Goal: Task Accomplishment & Management: Manage account settings

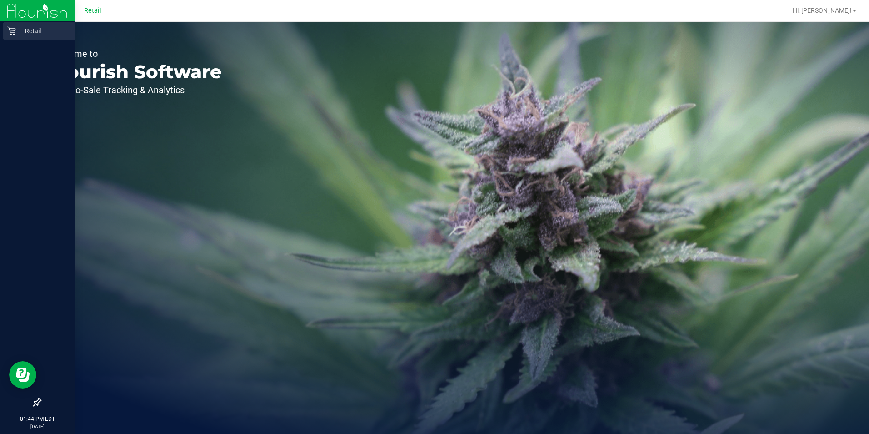
click at [12, 29] on icon at bounding box center [11, 30] width 9 height 9
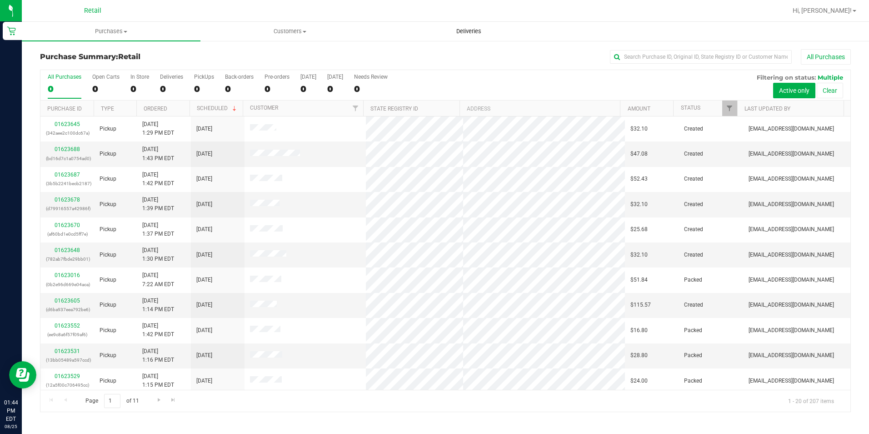
click at [478, 28] on span "Deliveries" at bounding box center [469, 31] width 50 height 8
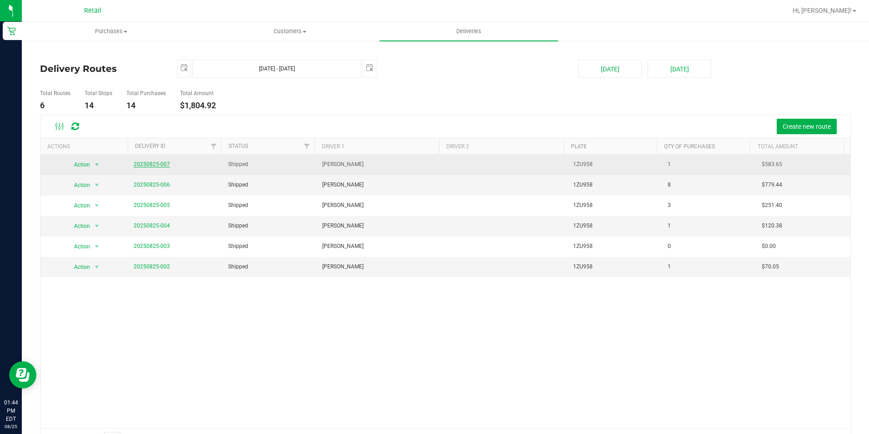
click at [147, 165] on link "20250825-007" at bounding box center [152, 164] width 36 height 6
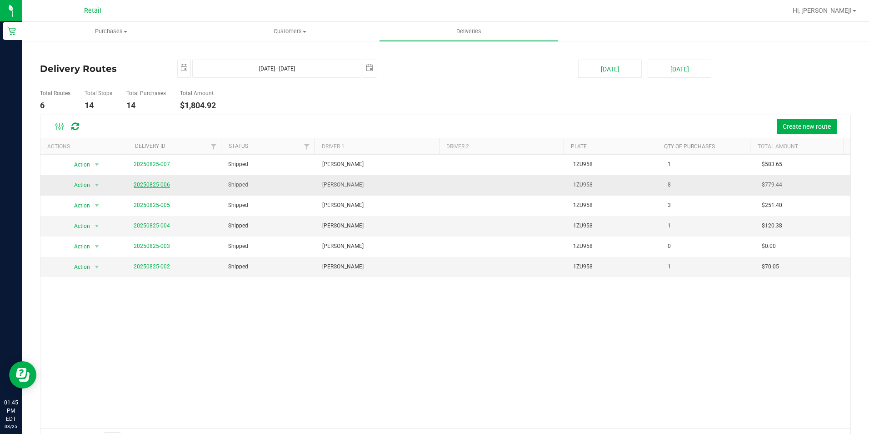
click at [155, 185] on link "20250825-006" at bounding box center [152, 184] width 36 height 6
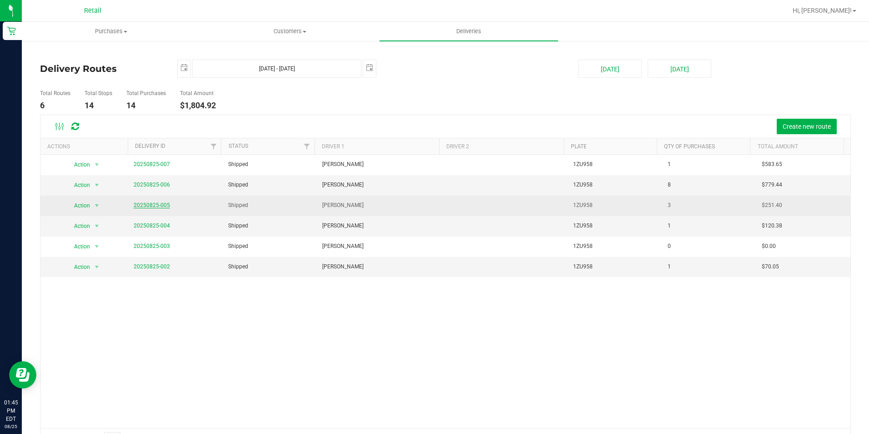
click at [157, 206] on link "20250825-005" at bounding box center [152, 205] width 36 height 6
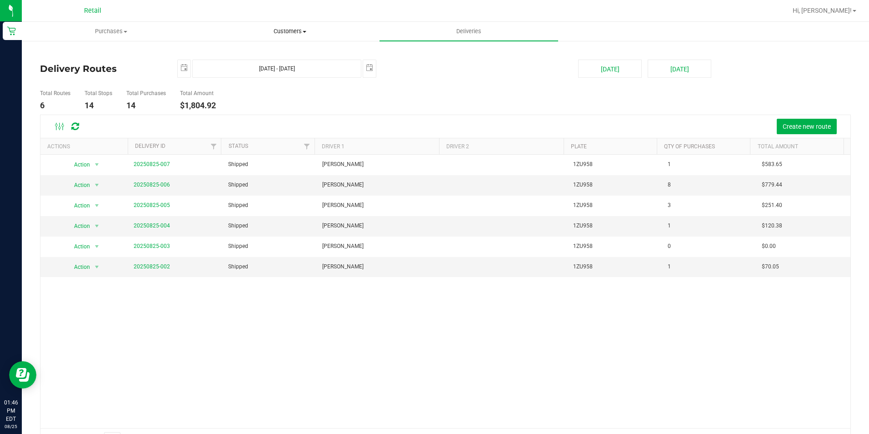
click at [298, 32] on span "Customers" at bounding box center [290, 31] width 178 height 8
click at [286, 60] on li "Add a new customer" at bounding box center [289, 65] width 179 height 11
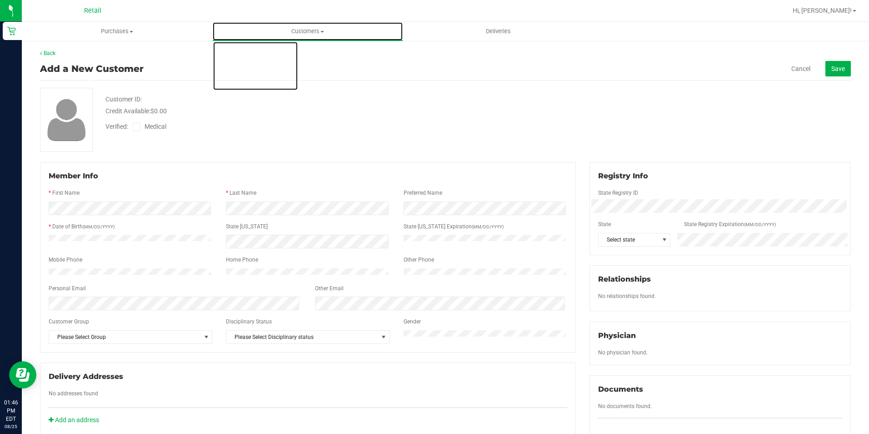
click at [299, 27] on uib-tab-heading "Customers All customers Add a new customer All physicians" at bounding box center [308, 31] width 190 height 18
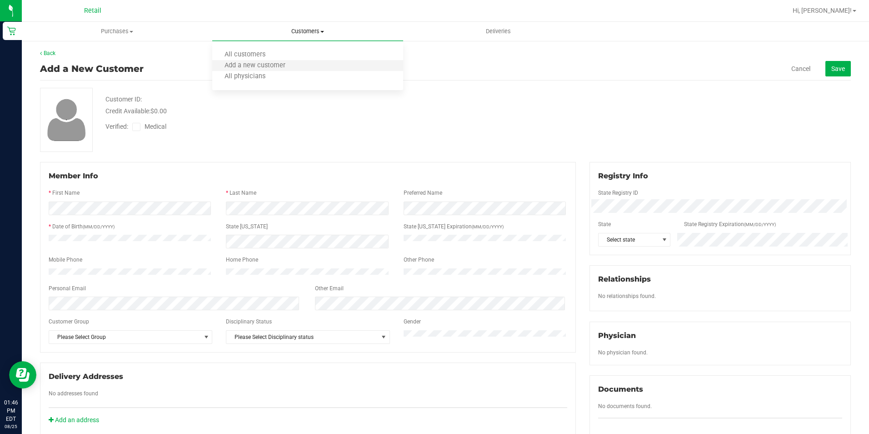
click at [290, 60] on li "Add a new customer" at bounding box center [307, 65] width 190 height 11
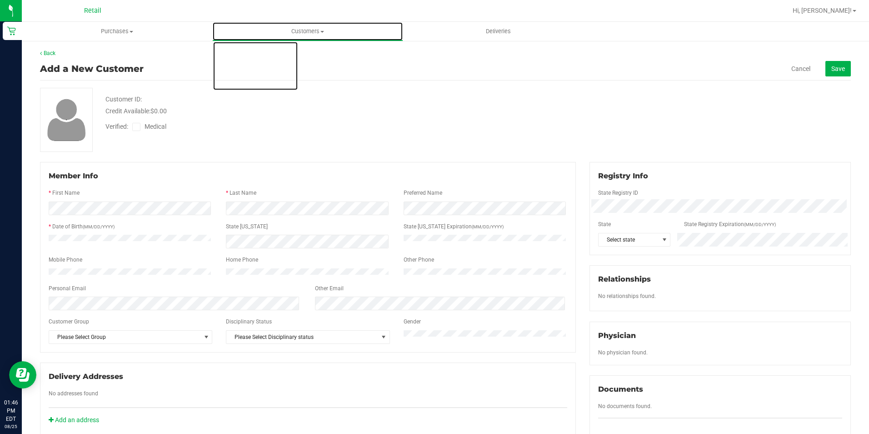
click at [310, 34] on span "Customers" at bounding box center [308, 31] width 190 height 8
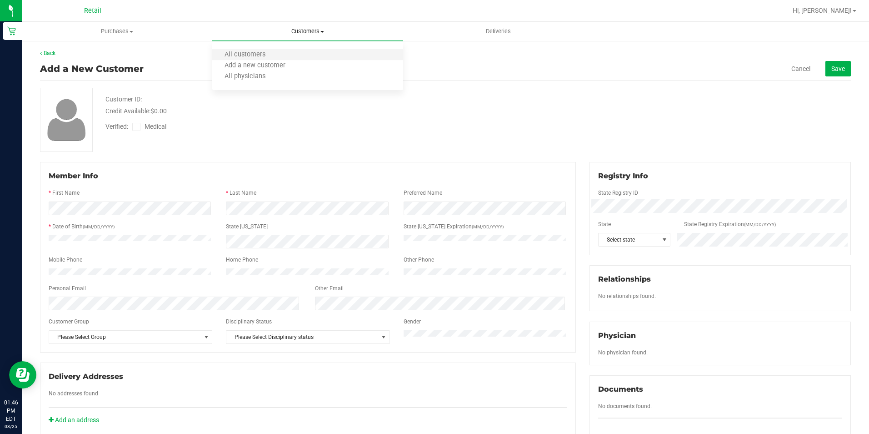
click at [301, 55] on li "All customers" at bounding box center [307, 55] width 190 height 11
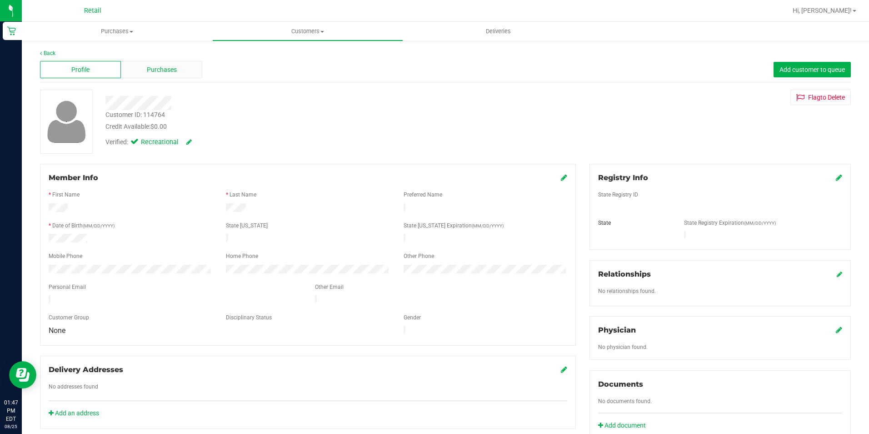
click at [139, 70] on div "Purchases" at bounding box center [161, 69] width 81 height 17
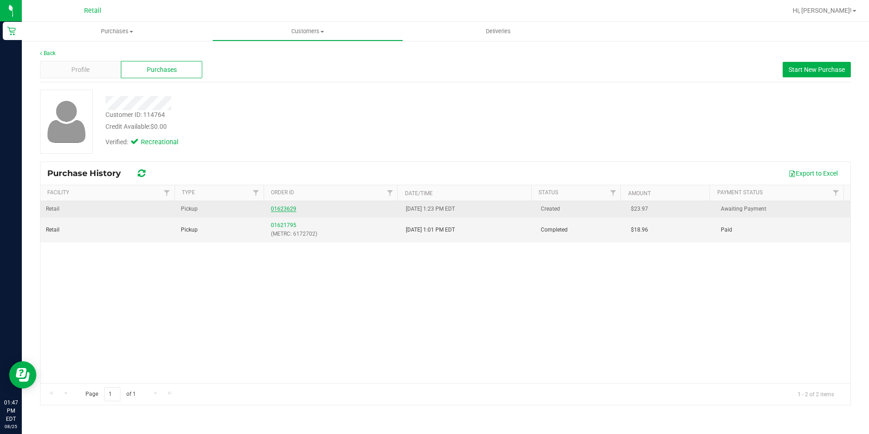
click at [285, 208] on link "01623629" at bounding box center [283, 208] width 25 height 6
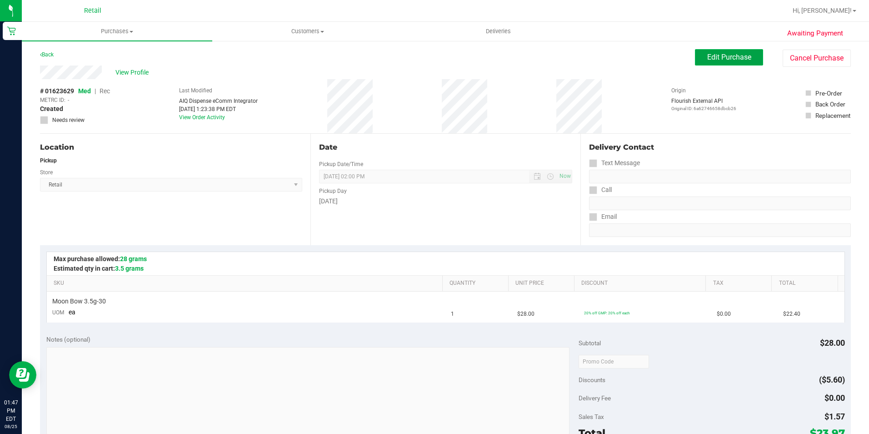
click at [711, 61] on span "Edit Purchase" at bounding box center [729, 57] width 44 height 9
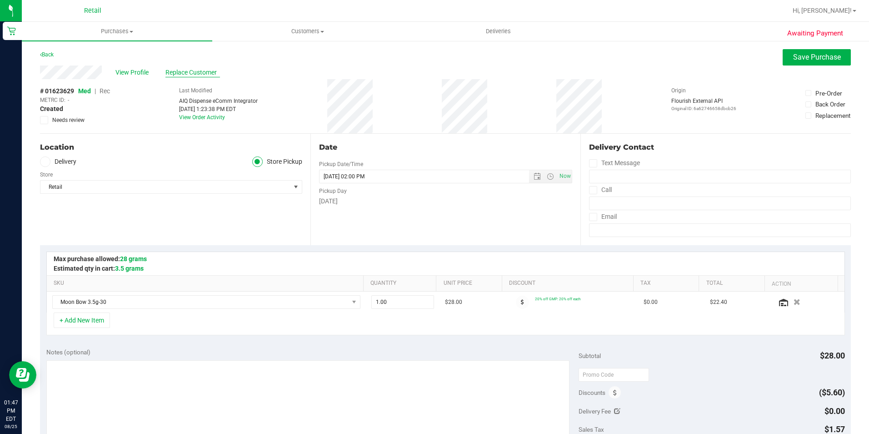
click at [173, 72] on span "Replace Customer" at bounding box center [192, 73] width 55 height 10
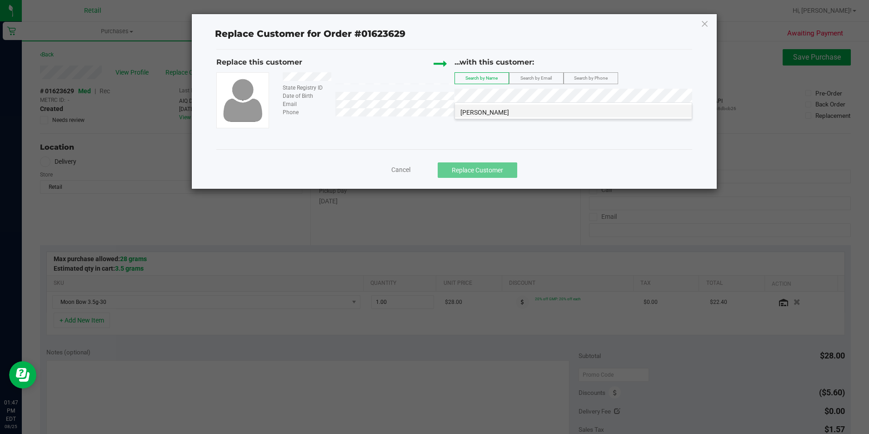
click at [499, 114] on li "[PERSON_NAME]" at bounding box center [573, 111] width 237 height 13
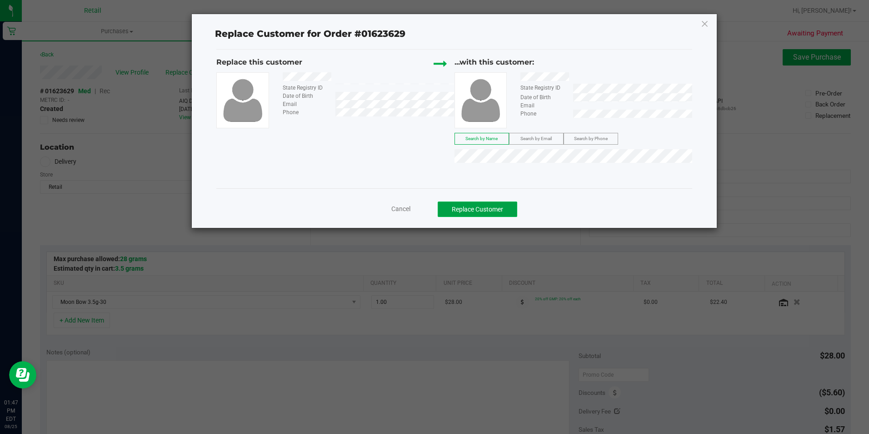
click at [483, 210] on button "Replace Customer" at bounding box center [478, 208] width 80 height 15
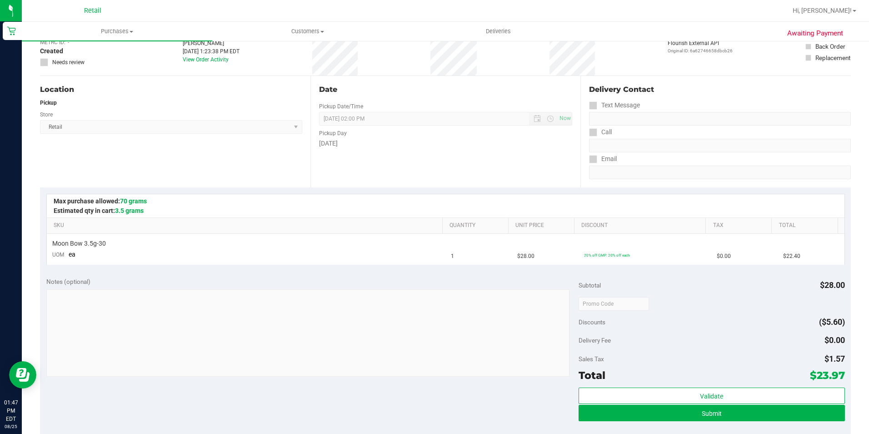
scroll to position [182, 0]
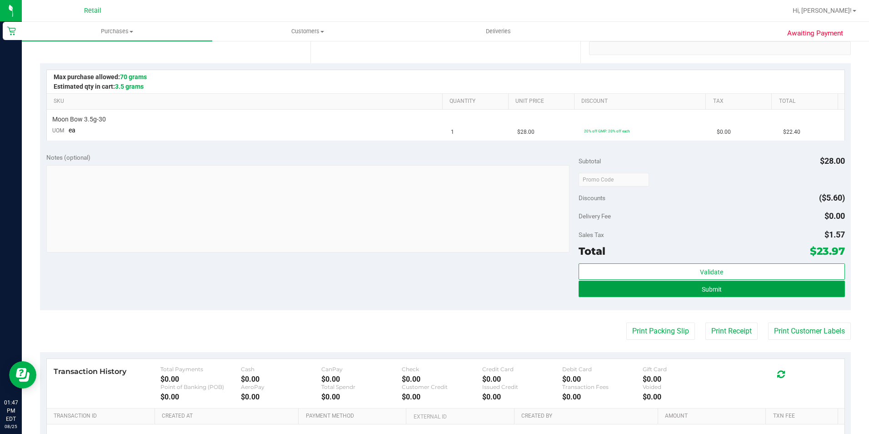
click at [615, 295] on button "Submit" at bounding box center [712, 288] width 266 height 16
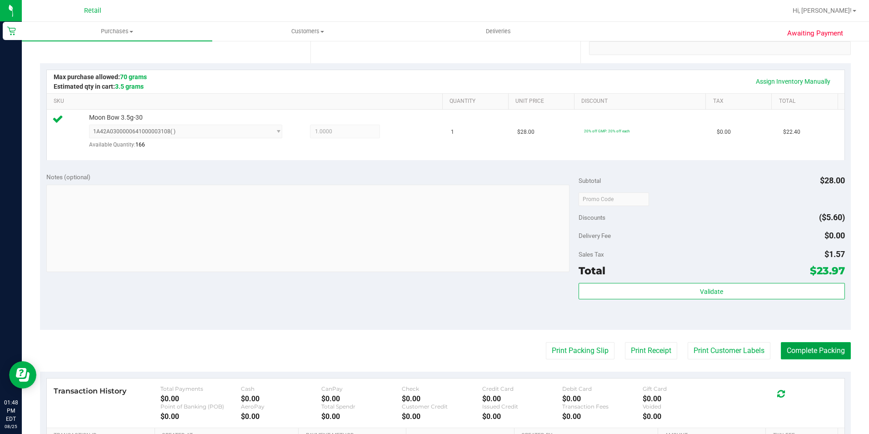
click at [819, 351] on button "Complete Packing" at bounding box center [816, 350] width 70 height 17
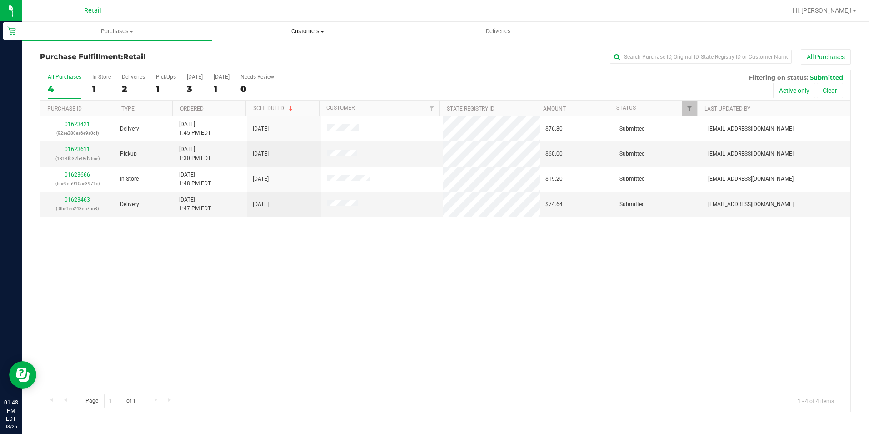
click at [323, 34] on span "Customers" at bounding box center [308, 31] width 190 height 8
click at [308, 52] on li "All customers" at bounding box center [307, 55] width 190 height 11
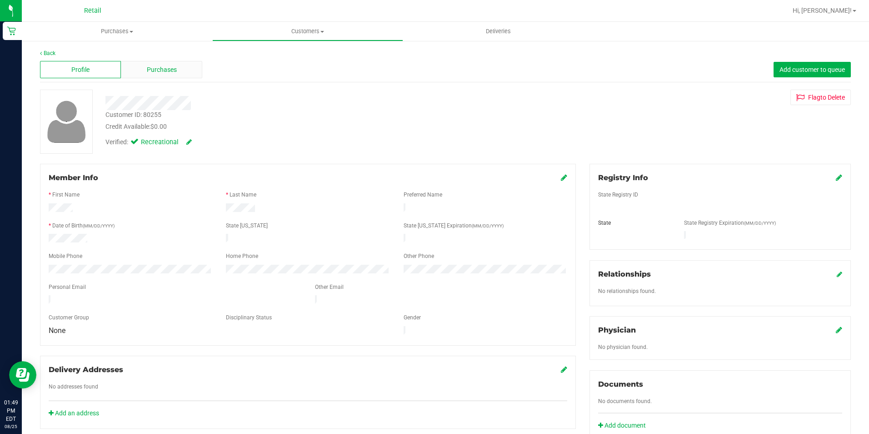
click at [147, 73] on span "Purchases" at bounding box center [162, 70] width 30 height 10
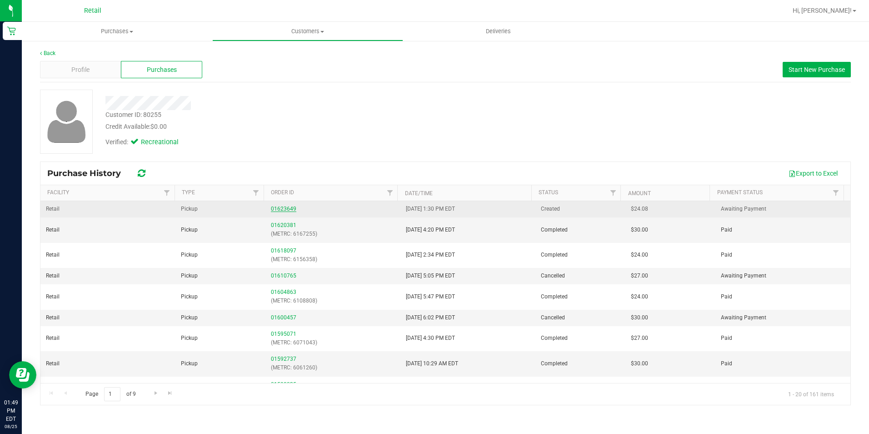
click at [280, 210] on link "01623649" at bounding box center [283, 208] width 25 height 6
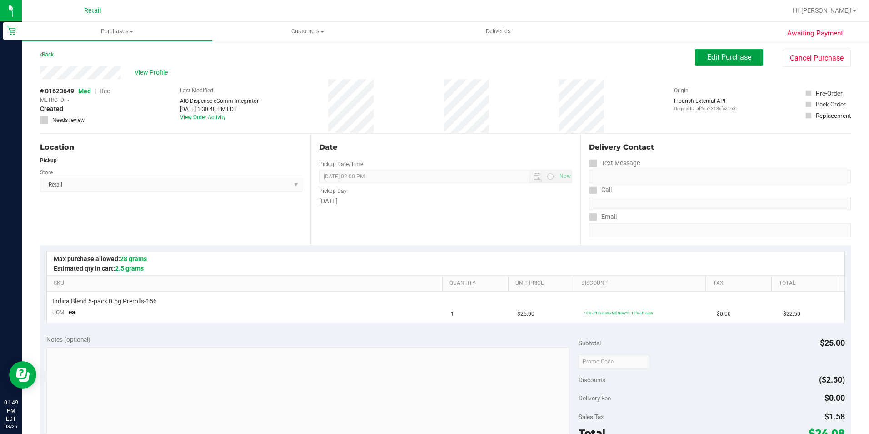
click at [695, 54] on button "Edit Purchase" at bounding box center [729, 57] width 68 height 16
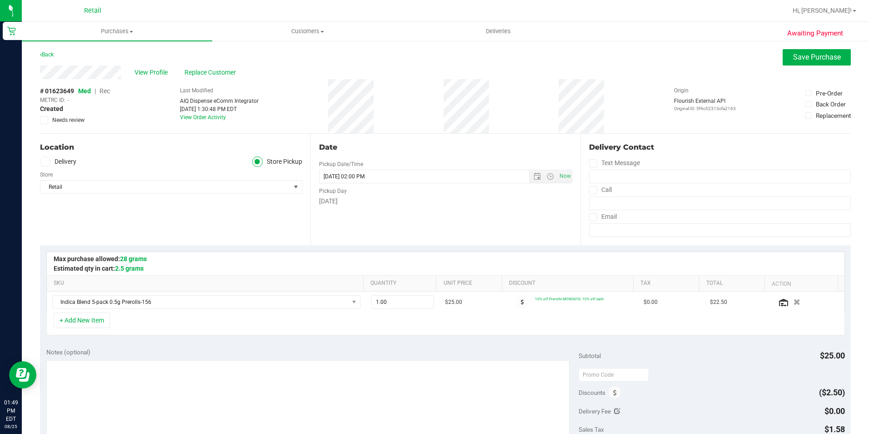
click at [107, 88] on span "Rec" at bounding box center [105, 90] width 10 height 7
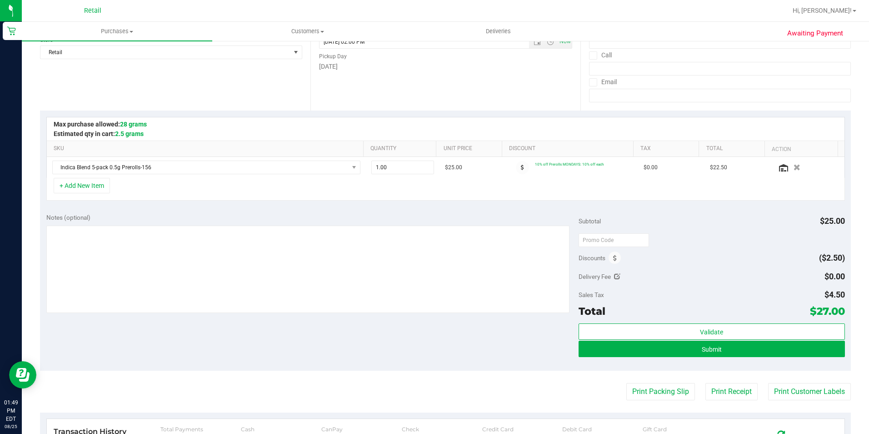
scroll to position [273, 0]
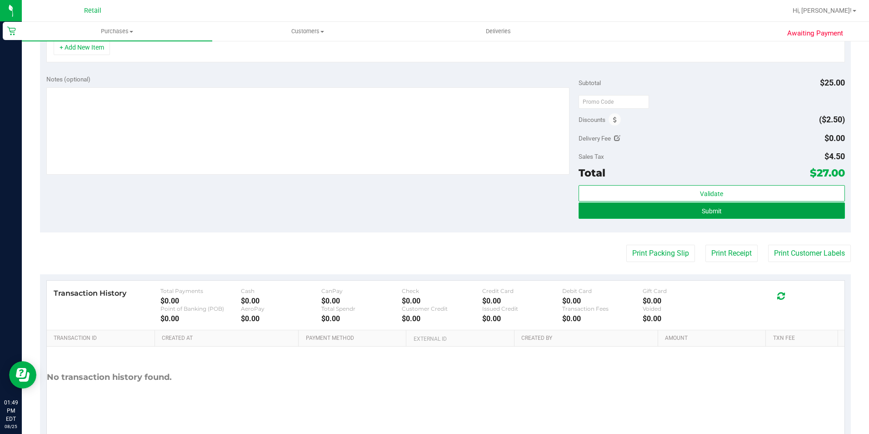
click at [702, 207] on span "Submit" at bounding box center [712, 210] width 20 height 7
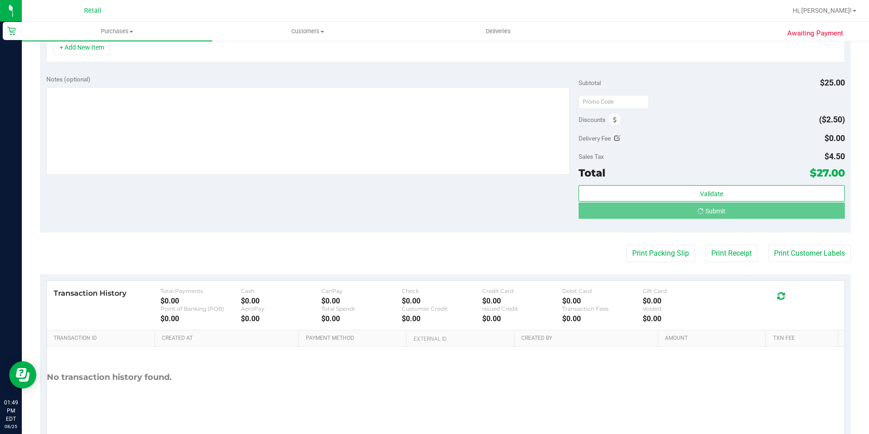
scroll to position [259, 0]
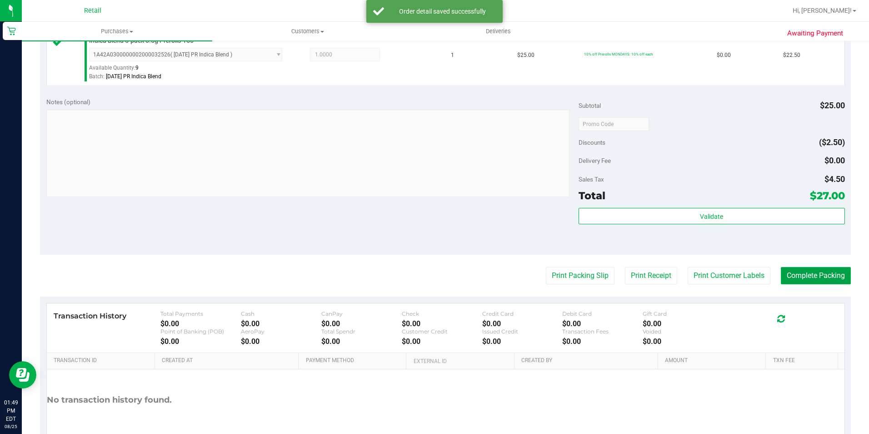
click at [808, 280] on button "Complete Packing" at bounding box center [816, 275] width 70 height 17
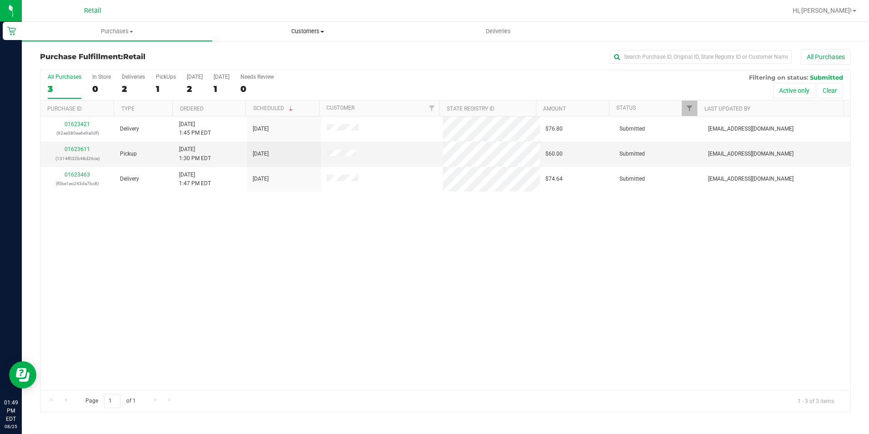
click at [308, 24] on uib-tab-heading "Customers All customers Add a new customer All physicians" at bounding box center [308, 31] width 190 height 18
click at [298, 51] on li "All customers" at bounding box center [307, 55] width 190 height 11
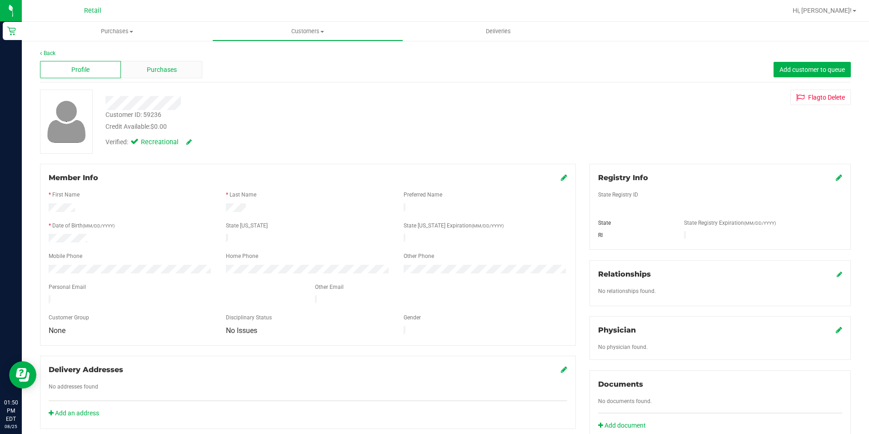
click at [152, 67] on span "Purchases" at bounding box center [162, 70] width 30 height 10
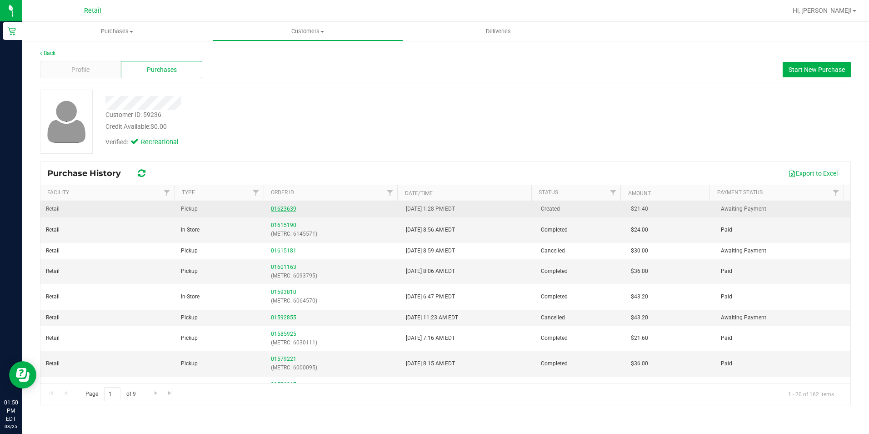
click at [291, 207] on link "01623639" at bounding box center [283, 208] width 25 height 6
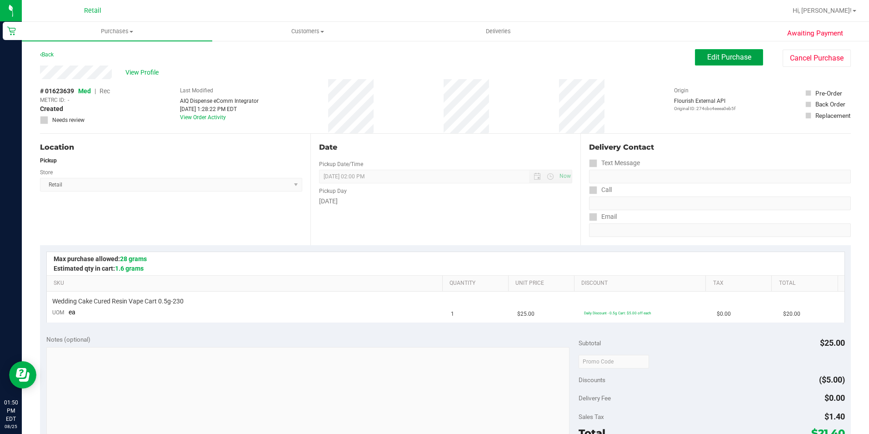
click at [695, 50] on button "Edit Purchase" at bounding box center [729, 57] width 68 height 16
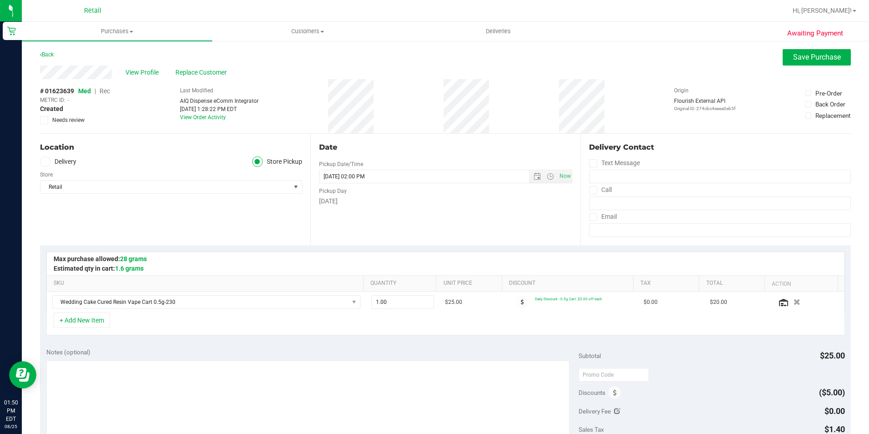
click at [104, 90] on span "Rec" at bounding box center [105, 90] width 10 height 7
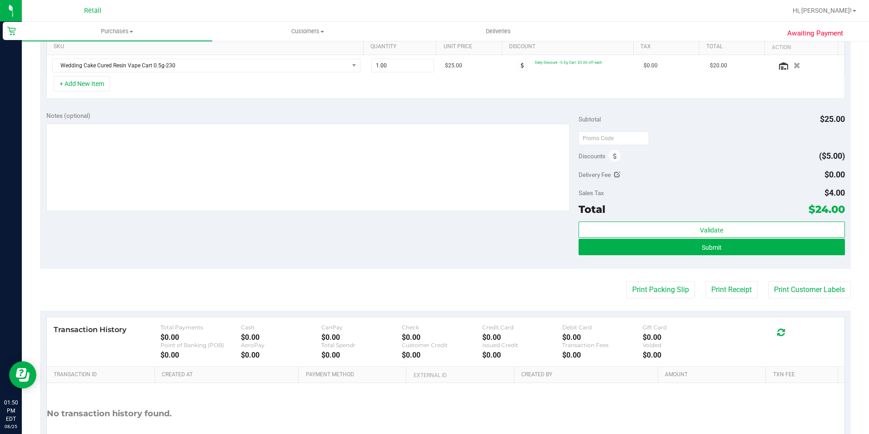
scroll to position [273, 0]
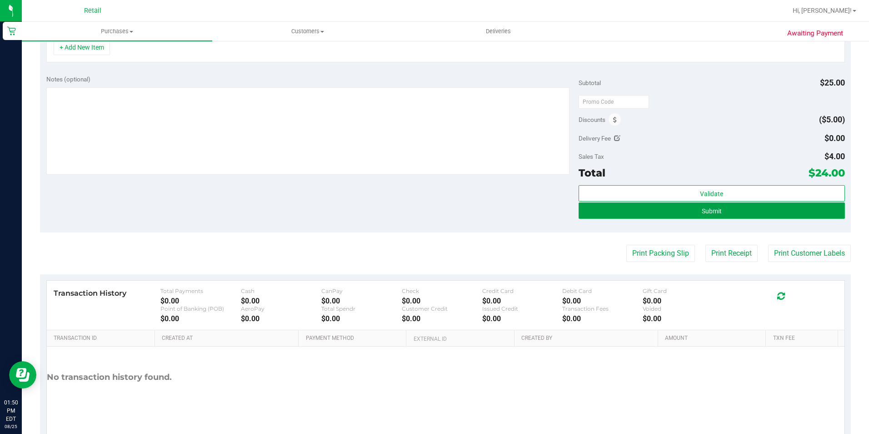
click at [774, 215] on button "Submit" at bounding box center [712, 210] width 266 height 16
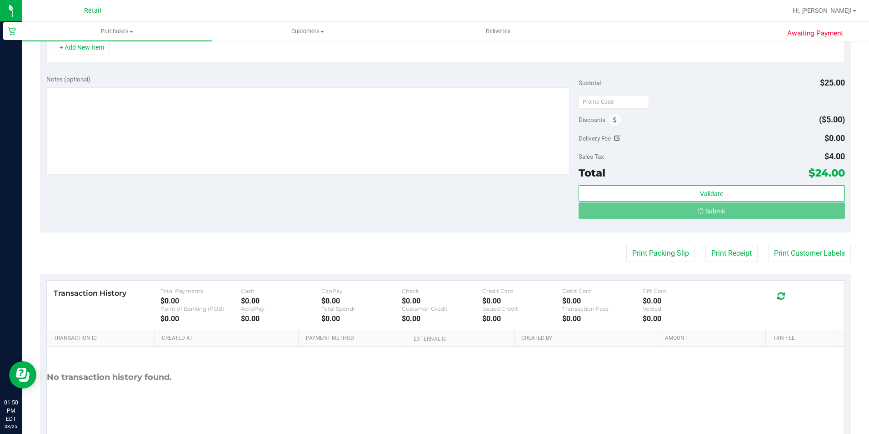
scroll to position [259, 0]
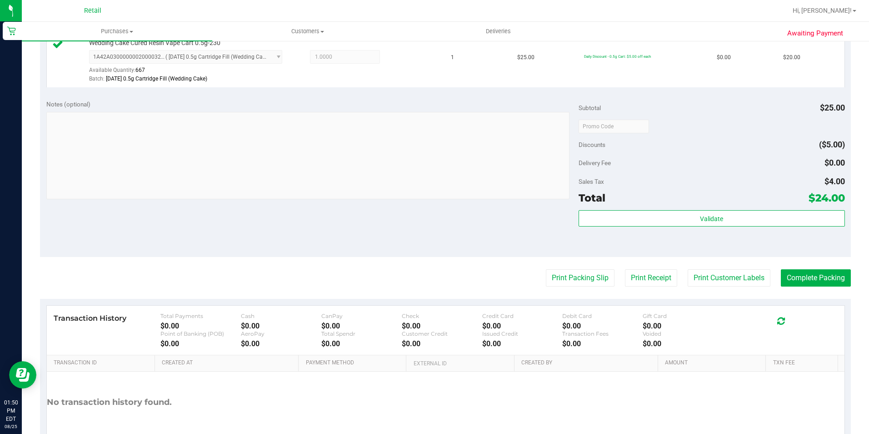
scroll to position [304, 0]
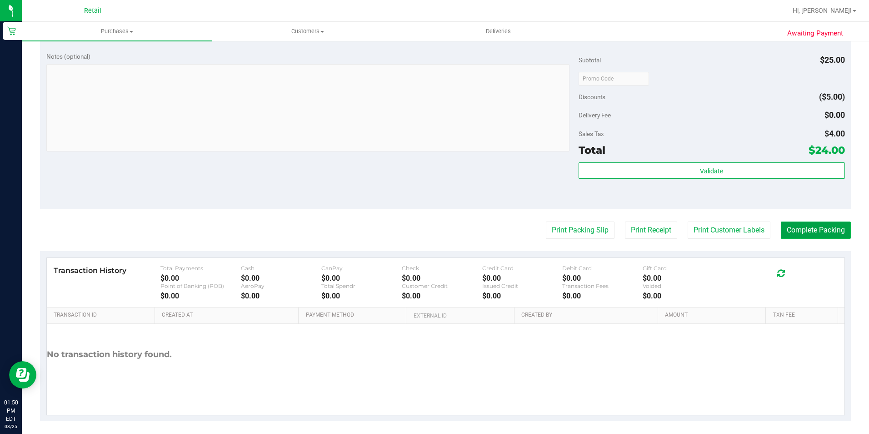
click at [819, 229] on button "Complete Packing" at bounding box center [816, 229] width 70 height 17
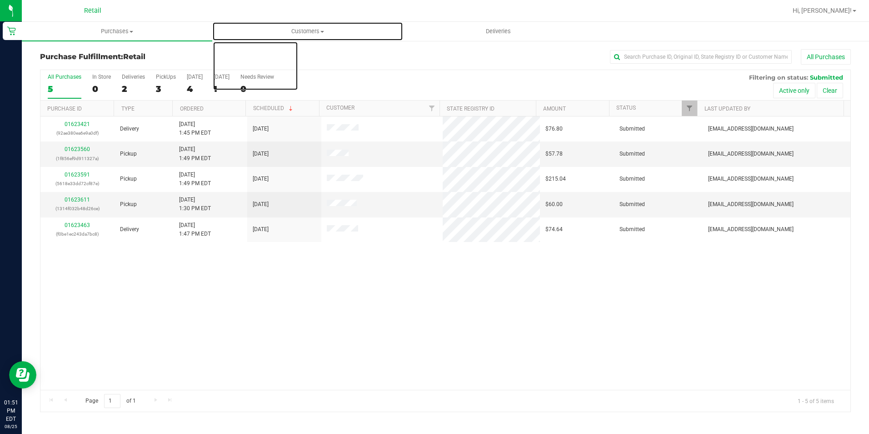
click at [326, 30] on span "Customers" at bounding box center [308, 31] width 190 height 8
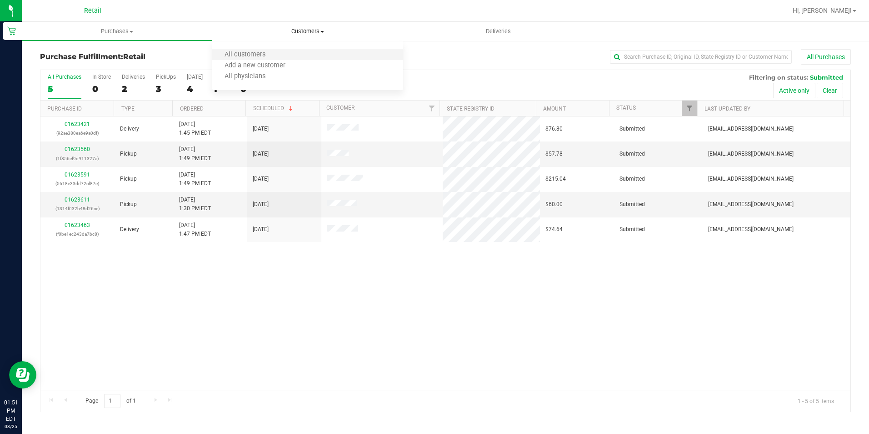
click at [293, 57] on li "All customers" at bounding box center [307, 55] width 190 height 11
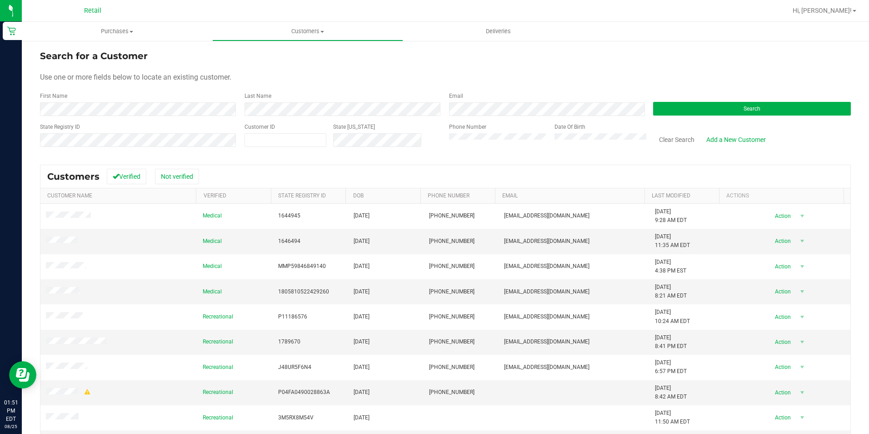
click at [295, 101] on div "Last Name" at bounding box center [340, 104] width 205 height 24
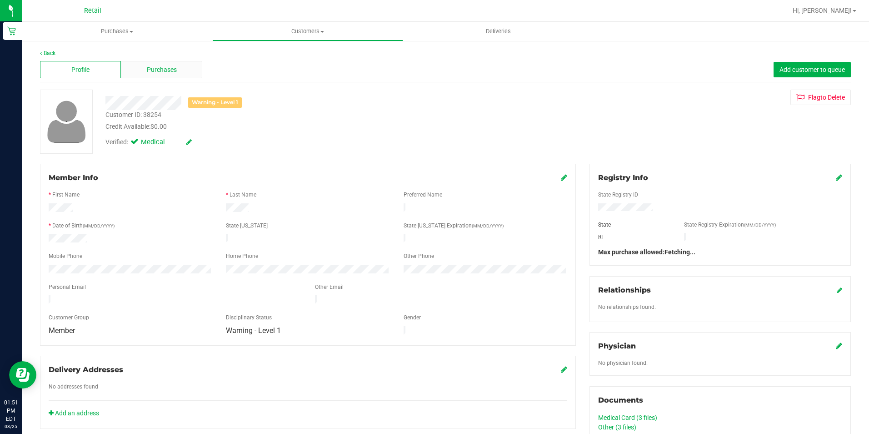
click at [164, 64] on div "Purchases" at bounding box center [161, 69] width 81 height 17
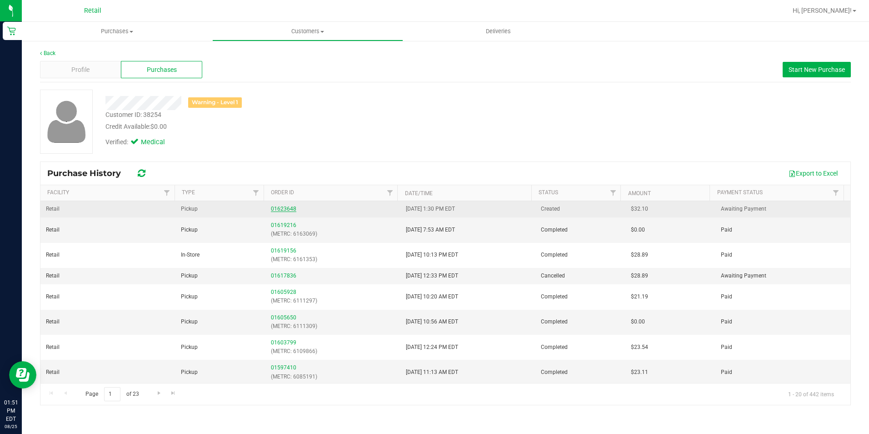
click at [276, 206] on link "01623648" at bounding box center [283, 208] width 25 height 6
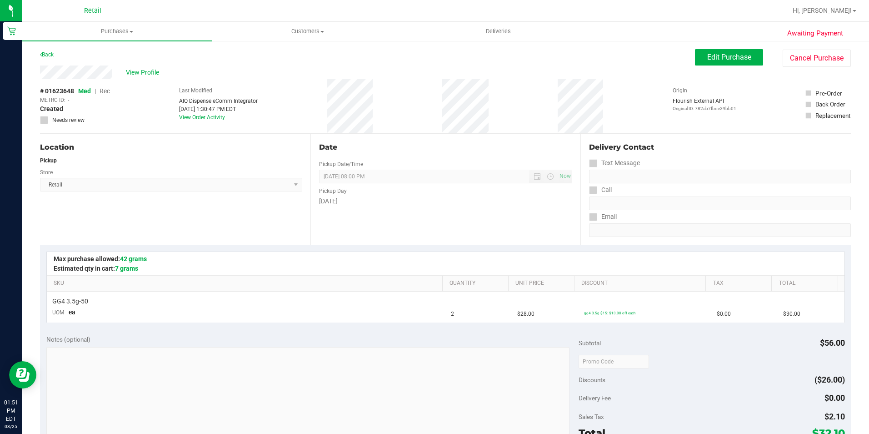
scroll to position [227, 0]
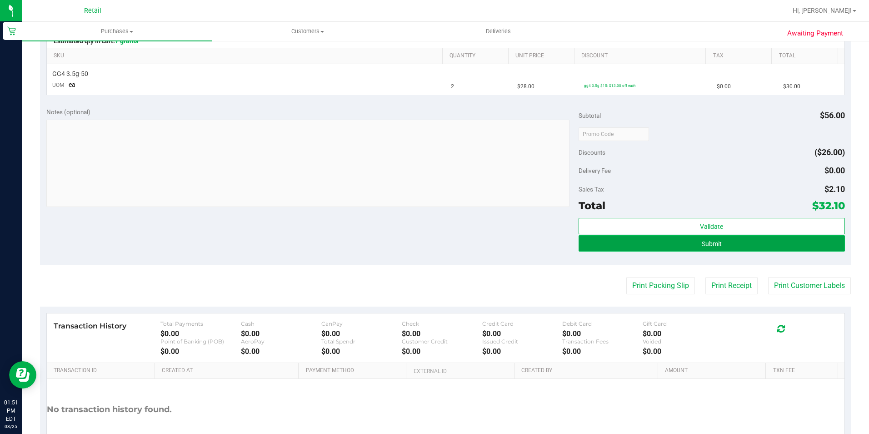
click at [715, 250] on button "Submit" at bounding box center [712, 243] width 266 height 16
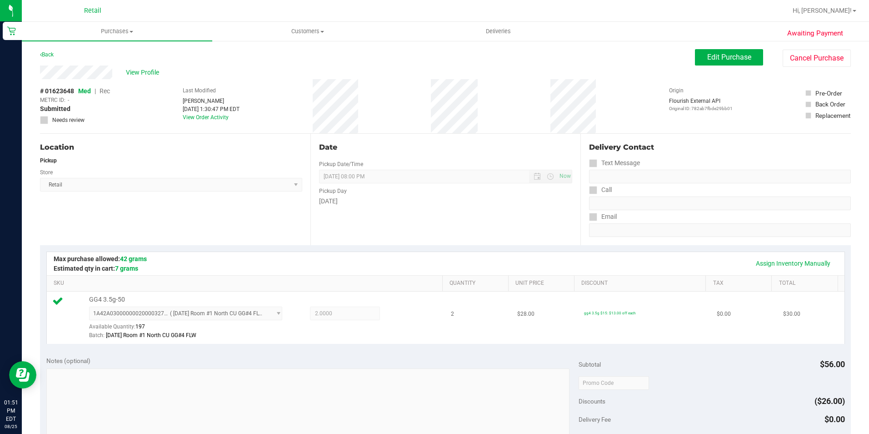
scroll to position [182, 0]
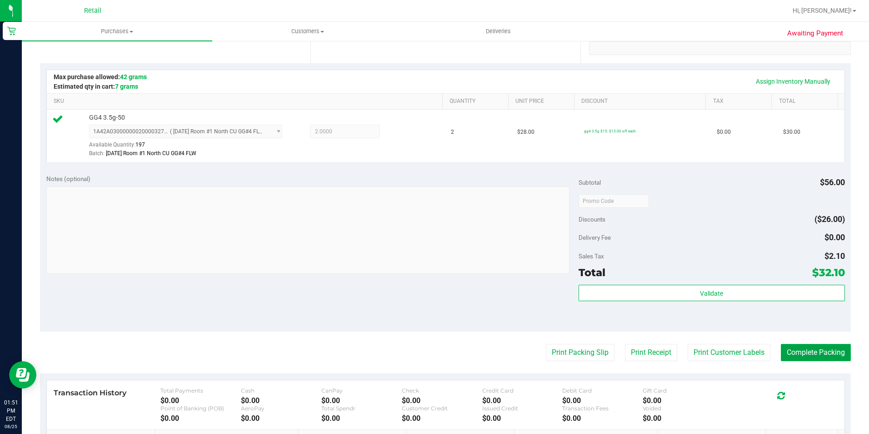
click at [822, 355] on button "Complete Packing" at bounding box center [816, 352] width 70 height 17
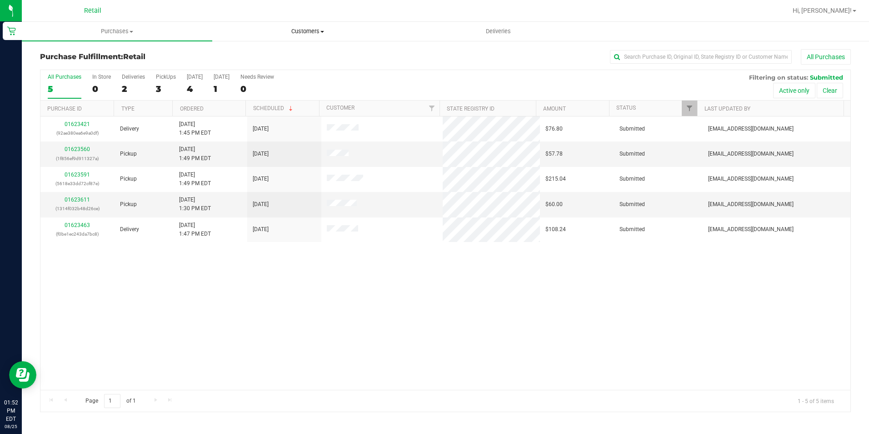
click at [304, 33] on span "Customers" at bounding box center [308, 31] width 190 height 8
click at [290, 57] on li "All customers" at bounding box center [307, 55] width 190 height 11
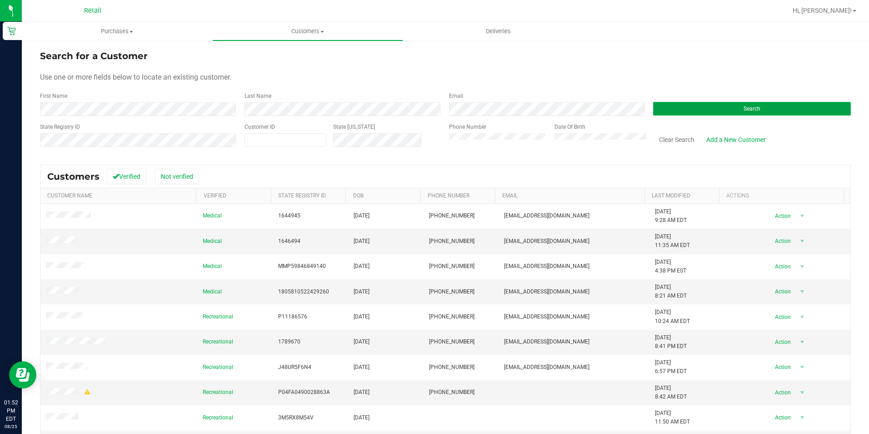
click at [663, 111] on button "Search" at bounding box center [752, 109] width 198 height 14
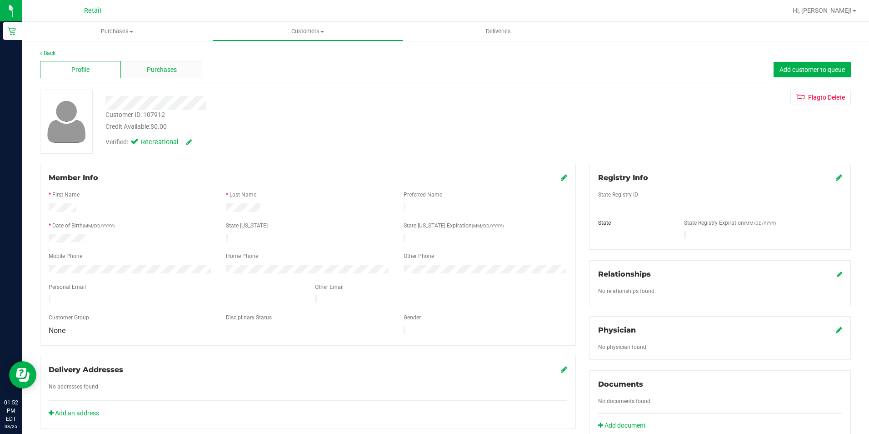
click at [162, 71] on span "Purchases" at bounding box center [162, 70] width 30 height 10
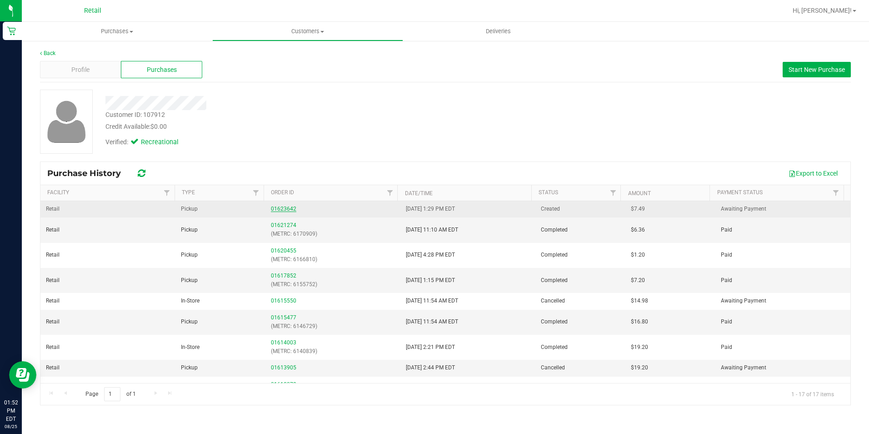
click at [277, 209] on link "01623642" at bounding box center [283, 208] width 25 height 6
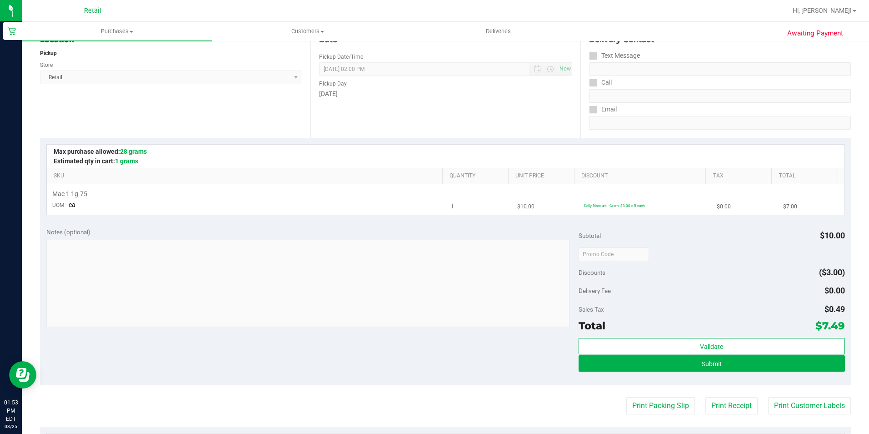
scroll to position [136, 0]
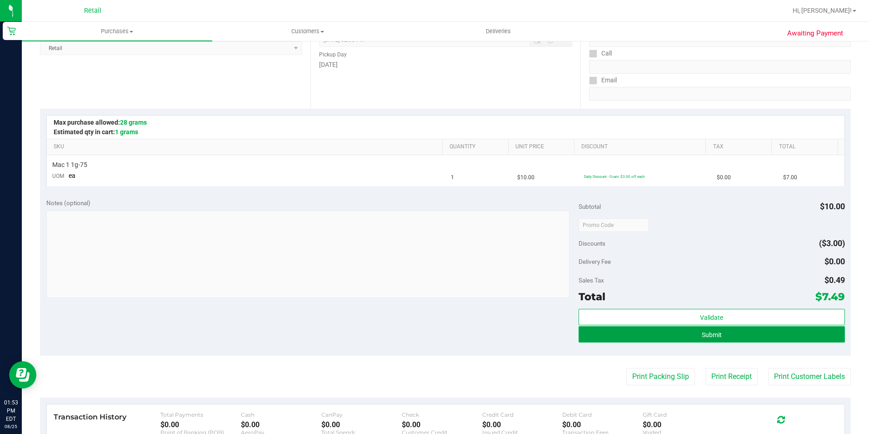
click at [767, 336] on button "Submit" at bounding box center [712, 334] width 266 height 16
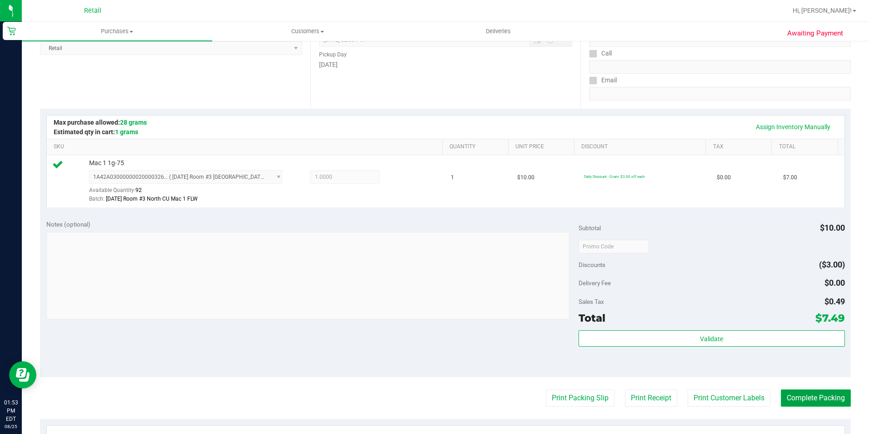
click at [838, 394] on button "Complete Packing" at bounding box center [816, 397] width 70 height 17
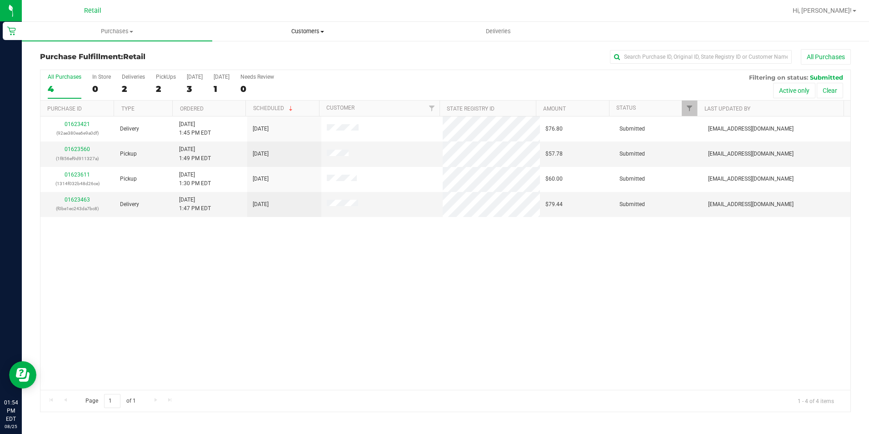
click at [309, 28] on span "Customers" at bounding box center [308, 31] width 190 height 8
click at [300, 55] on li "All customers" at bounding box center [307, 55] width 190 height 11
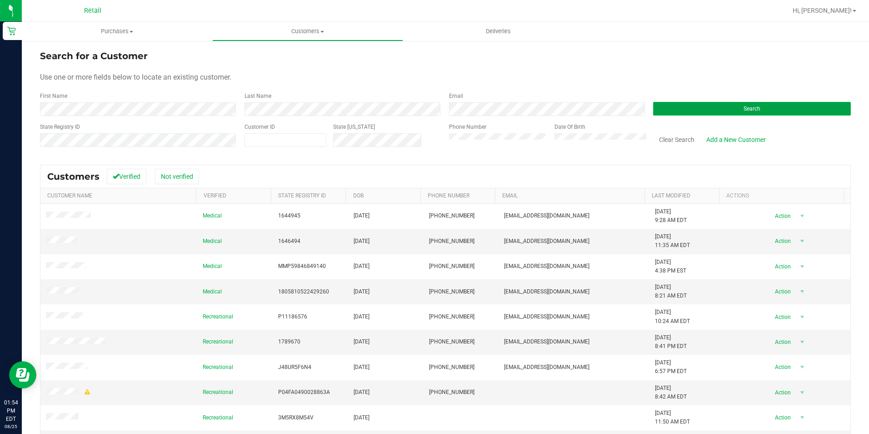
click at [724, 109] on button "Search" at bounding box center [752, 109] width 198 height 14
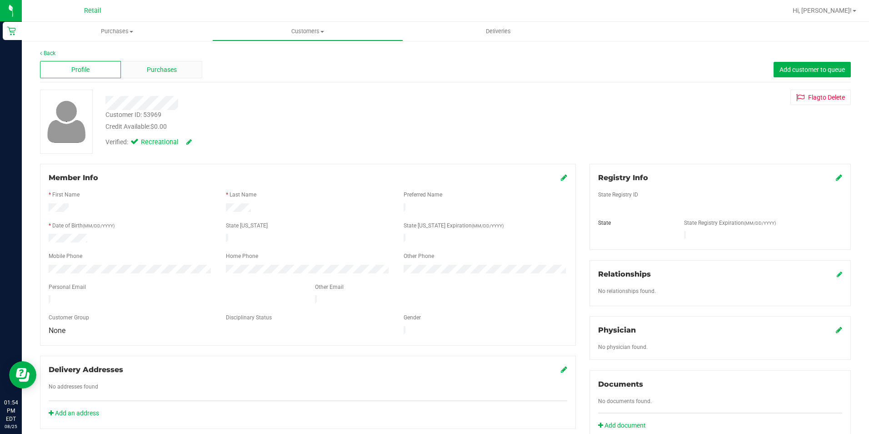
click at [185, 66] on div "Purchases" at bounding box center [161, 69] width 81 height 17
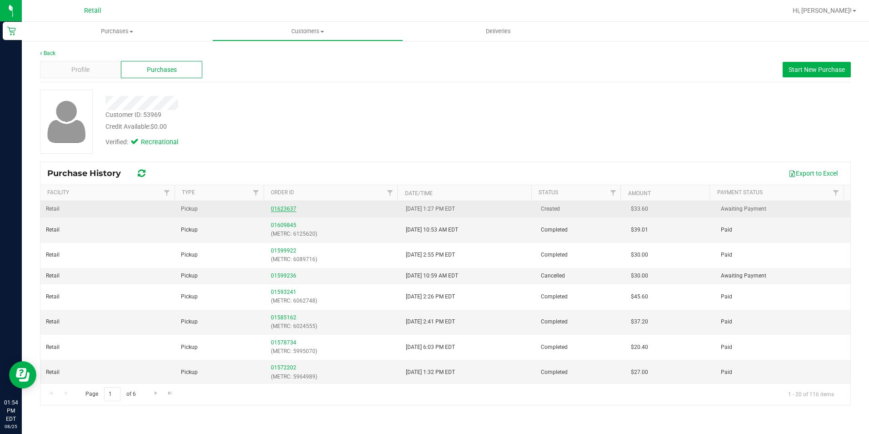
click at [273, 206] on link "01623637" at bounding box center [283, 208] width 25 height 6
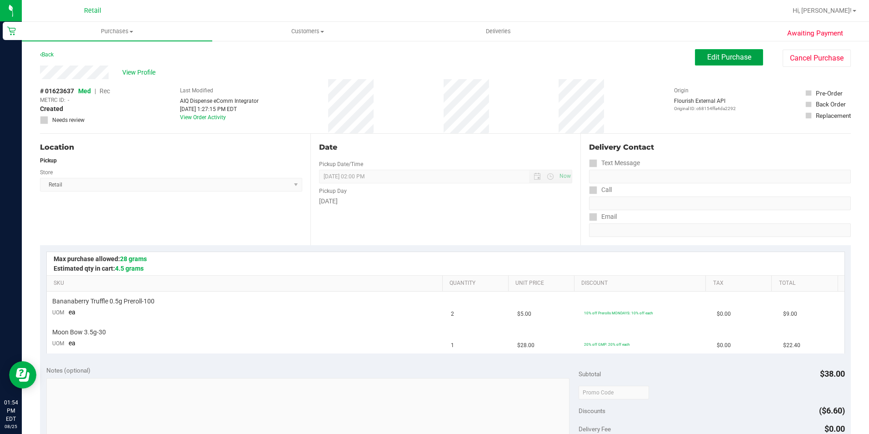
click at [720, 64] on button "Edit Purchase" at bounding box center [729, 57] width 68 height 16
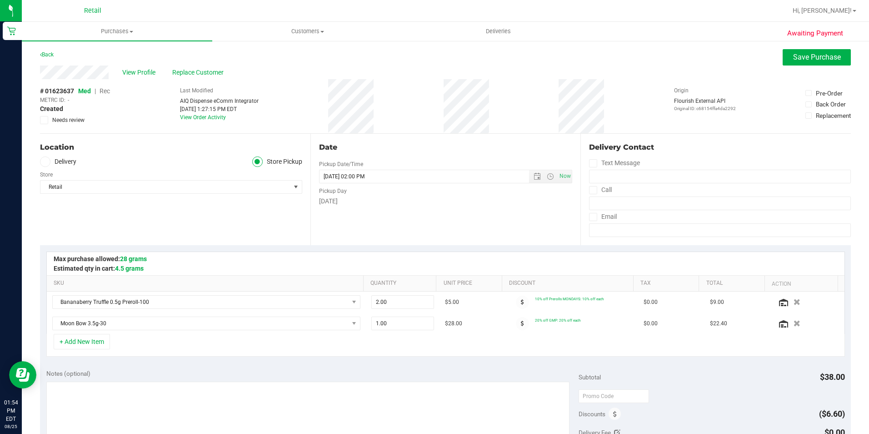
click at [100, 90] on span "Rec" at bounding box center [105, 90] width 10 height 7
click at [107, 90] on span "Rec" at bounding box center [105, 90] width 10 height 7
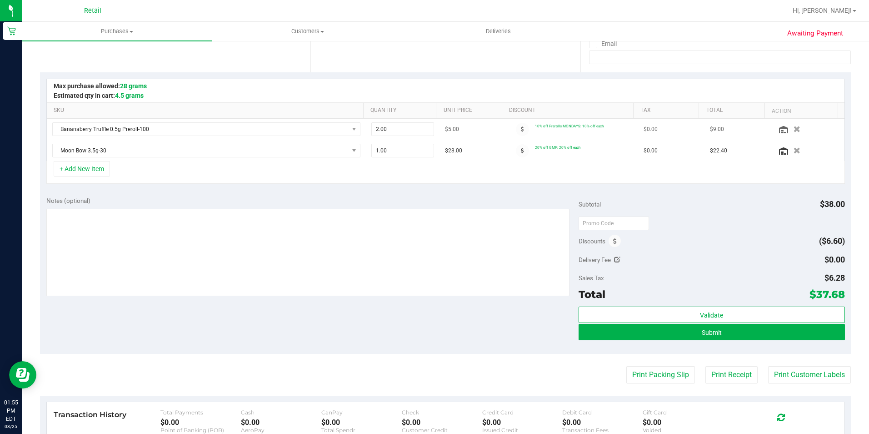
scroll to position [227, 0]
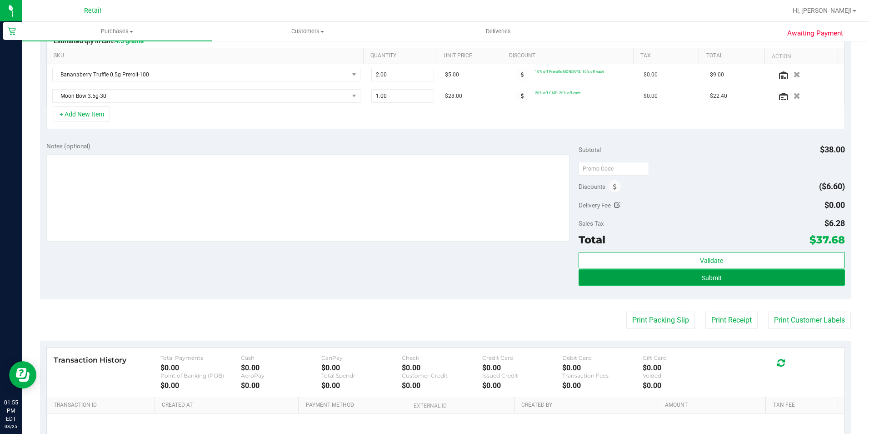
click at [741, 283] on button "Submit" at bounding box center [712, 277] width 266 height 16
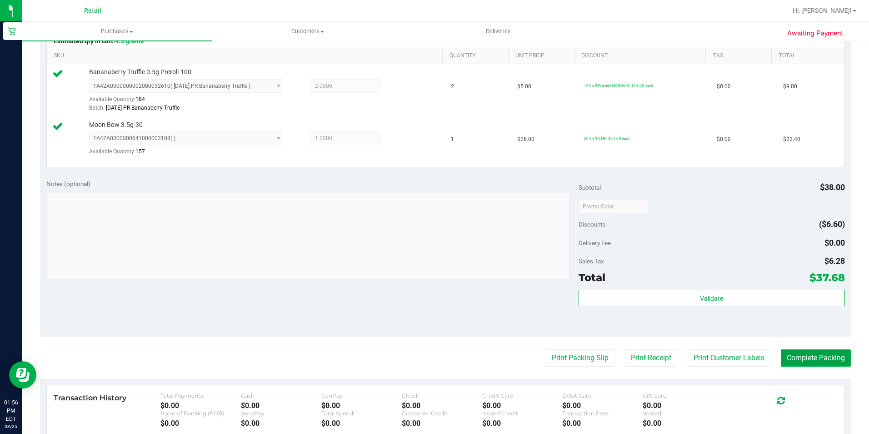
click at [794, 359] on button "Complete Packing" at bounding box center [816, 357] width 70 height 17
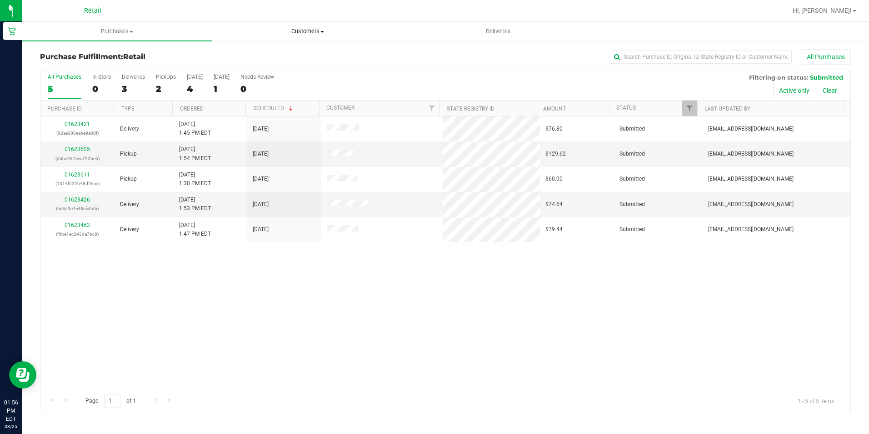
click at [304, 31] on span "Customers" at bounding box center [308, 31] width 190 height 8
click at [291, 54] on li "All customers" at bounding box center [307, 55] width 190 height 11
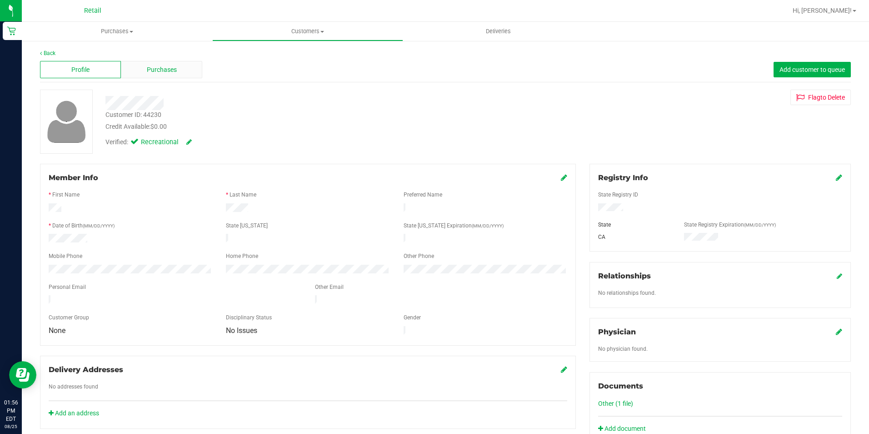
click at [157, 71] on span "Purchases" at bounding box center [162, 70] width 30 height 10
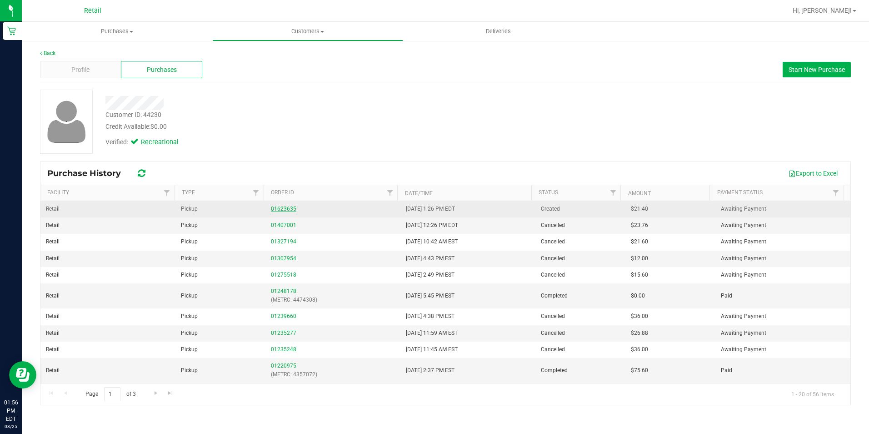
click at [282, 209] on link "01623635" at bounding box center [283, 208] width 25 height 6
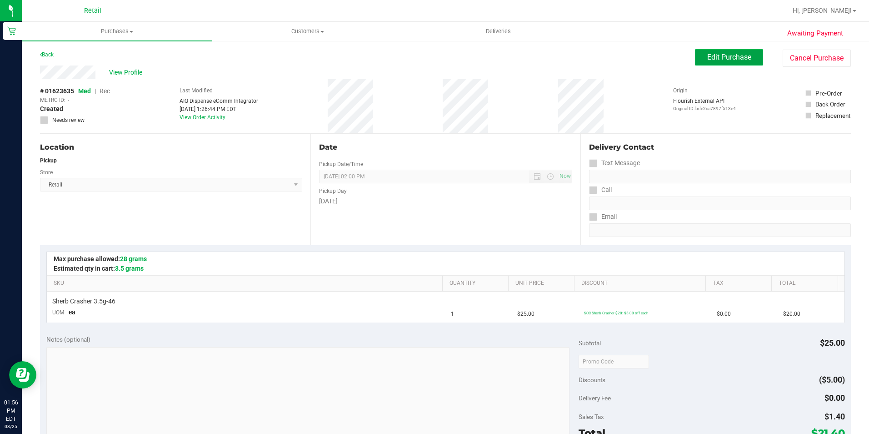
click at [739, 60] on span "Edit Purchase" at bounding box center [729, 57] width 44 height 9
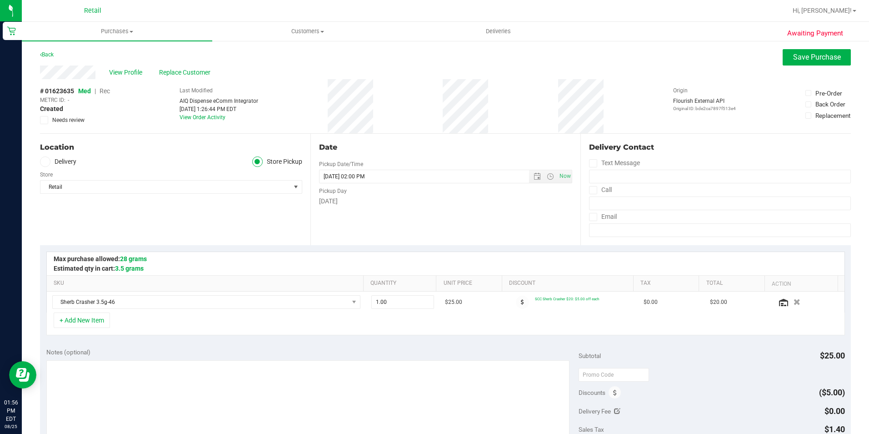
click at [108, 90] on span "Rec" at bounding box center [105, 90] width 10 height 7
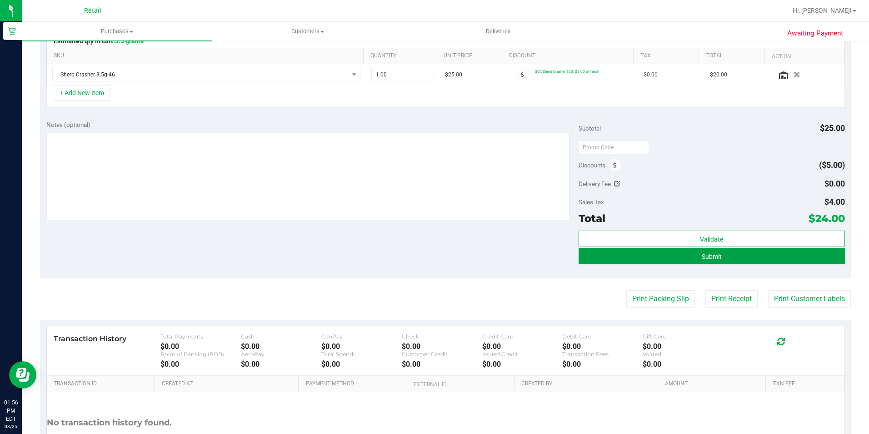
click at [684, 260] on button "Submit" at bounding box center [712, 256] width 266 height 16
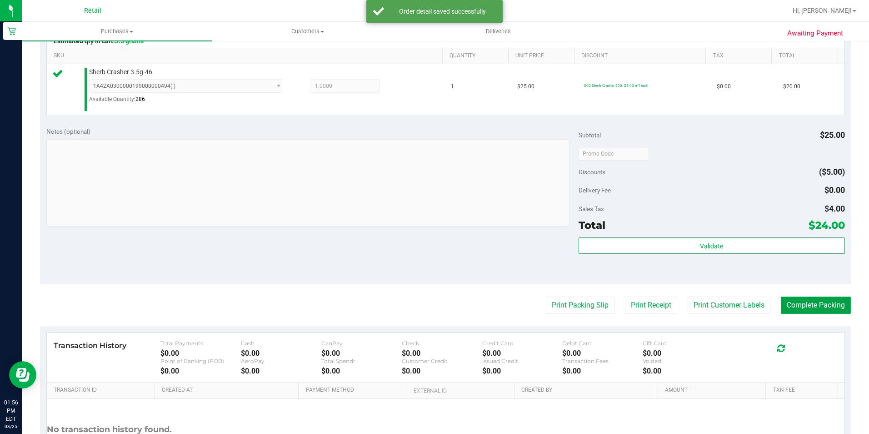
click at [784, 306] on button "Complete Packing" at bounding box center [816, 304] width 70 height 17
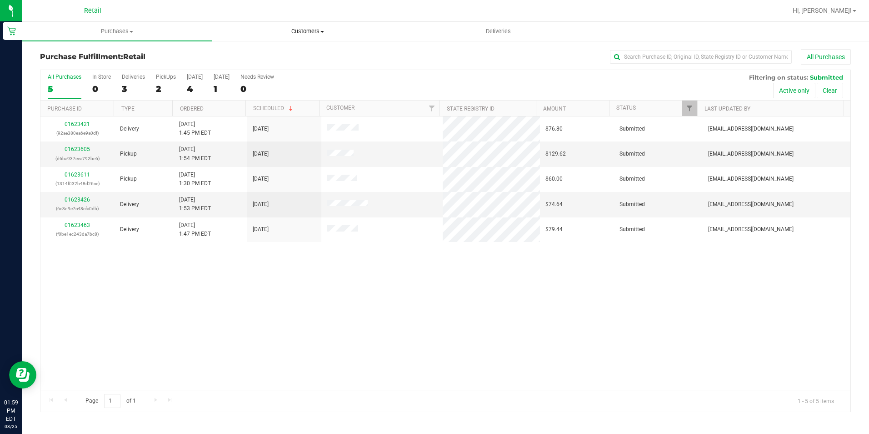
click at [329, 29] on span "Customers" at bounding box center [308, 31] width 190 height 8
click at [287, 58] on li "All customers" at bounding box center [307, 55] width 190 height 11
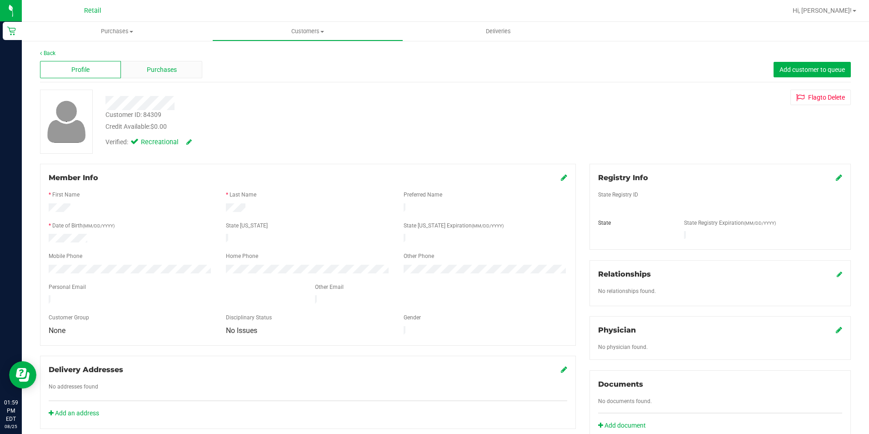
click at [165, 74] on span "Purchases" at bounding box center [162, 70] width 30 height 10
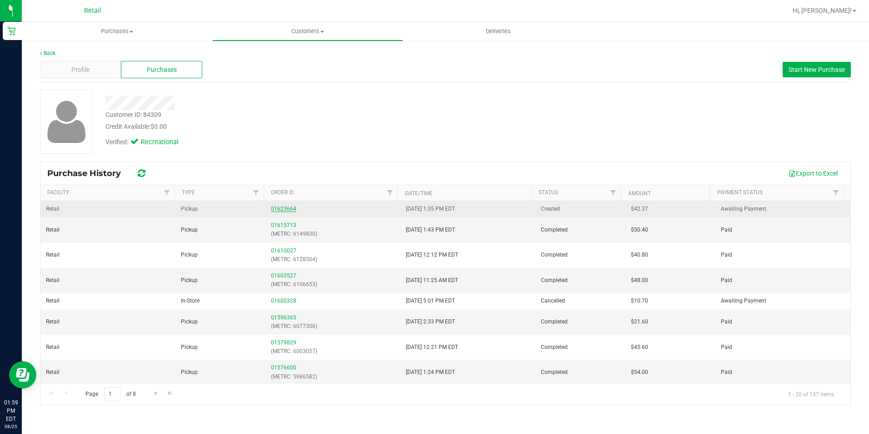
click at [276, 208] on link "01623664" at bounding box center [283, 208] width 25 height 6
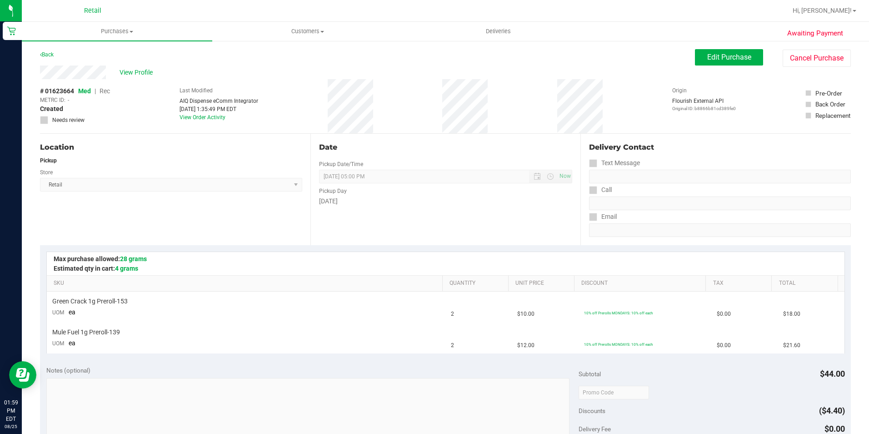
scroll to position [136, 0]
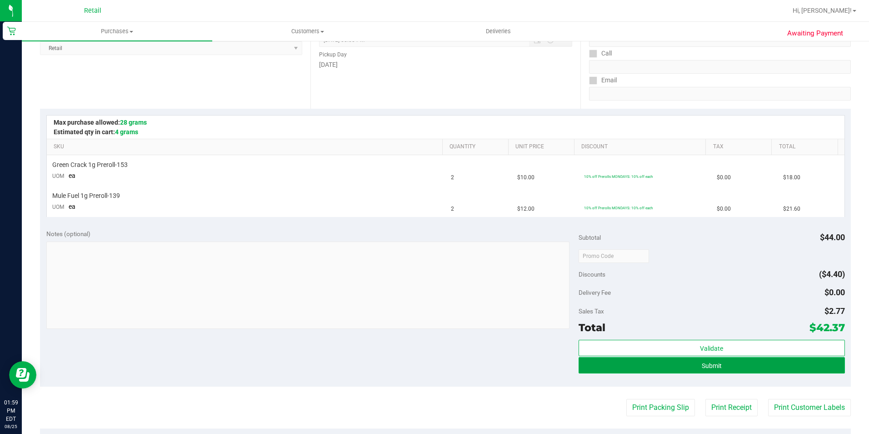
click at [704, 368] on span "Submit" at bounding box center [712, 365] width 20 height 7
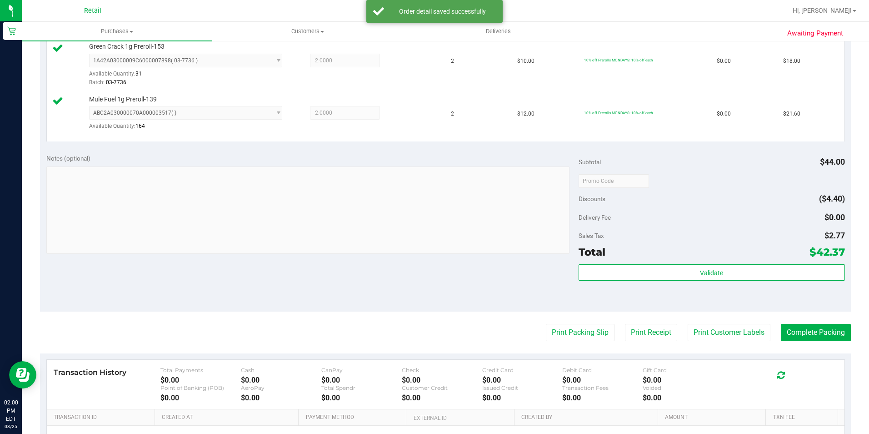
scroll to position [318, 0]
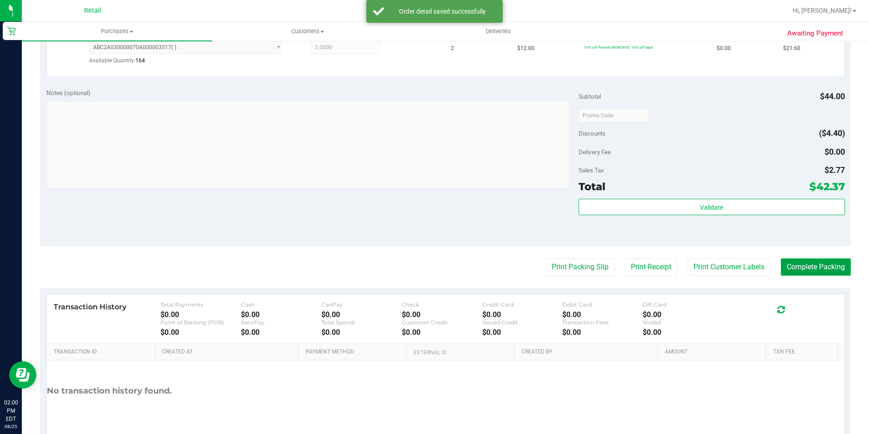
click at [806, 273] on button "Complete Packing" at bounding box center [816, 266] width 70 height 17
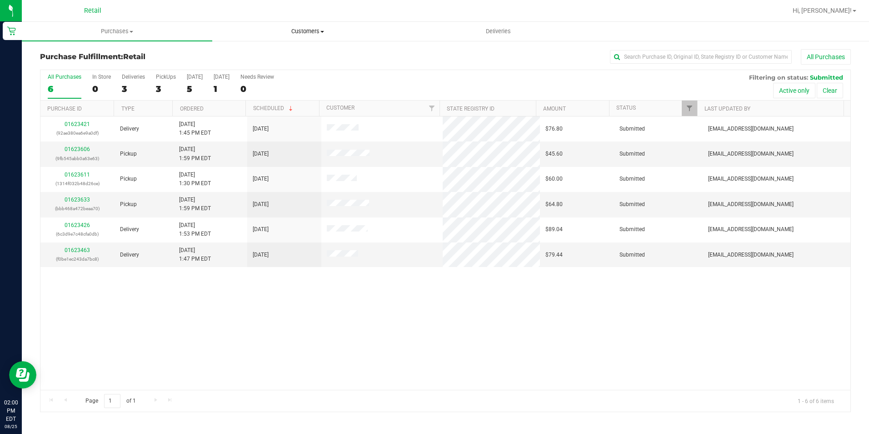
click at [306, 25] on uib-tab-heading "Customers All customers Add a new customer All physicians" at bounding box center [308, 31] width 190 height 18
click at [249, 56] on span "All customers" at bounding box center [244, 55] width 65 height 8
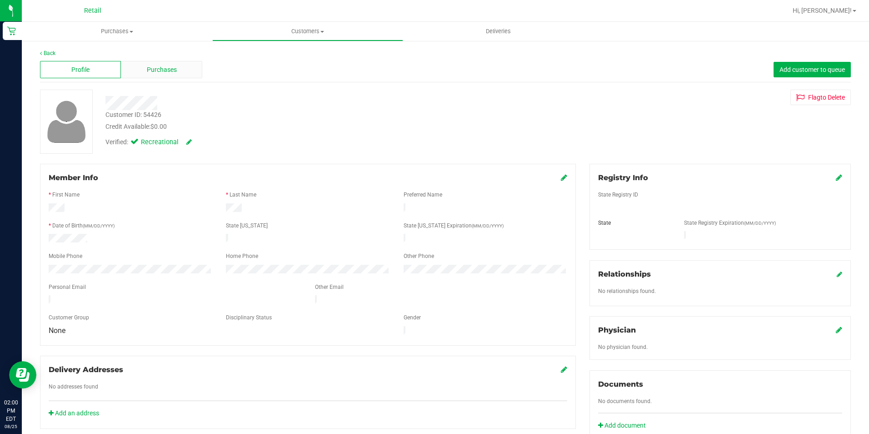
click at [162, 68] on span "Purchases" at bounding box center [162, 70] width 30 height 10
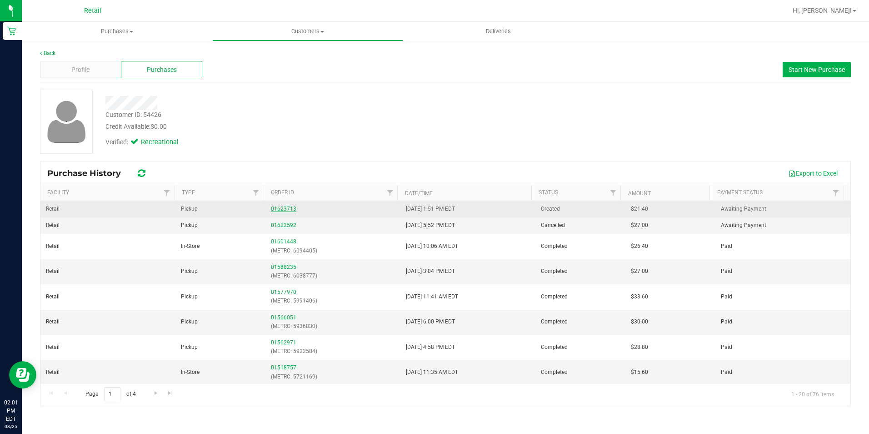
click at [271, 206] on link "01623713" at bounding box center [283, 208] width 25 height 6
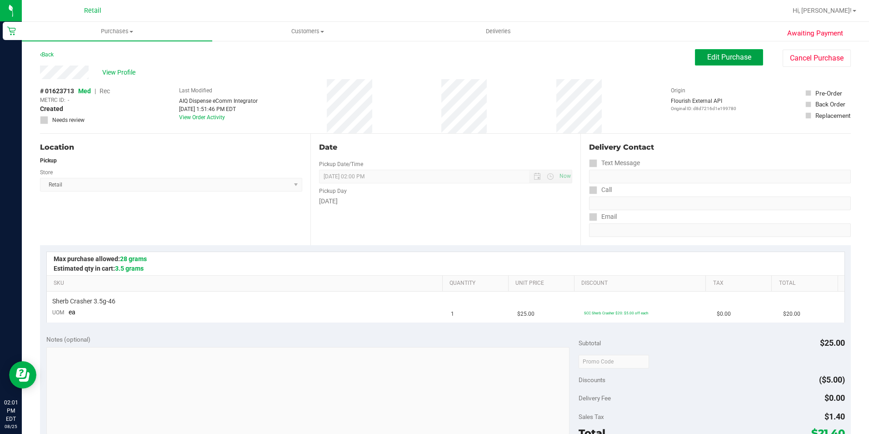
click at [709, 60] on span "Edit Purchase" at bounding box center [729, 57] width 44 height 9
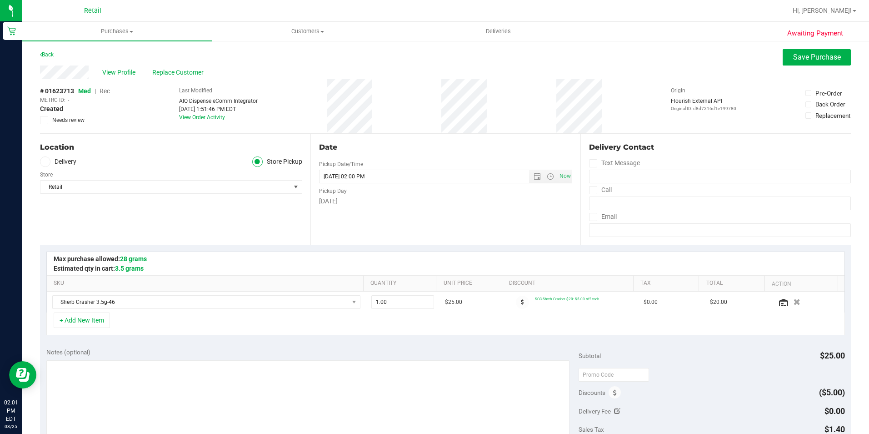
click at [109, 87] on span "Rec" at bounding box center [105, 90] width 10 height 7
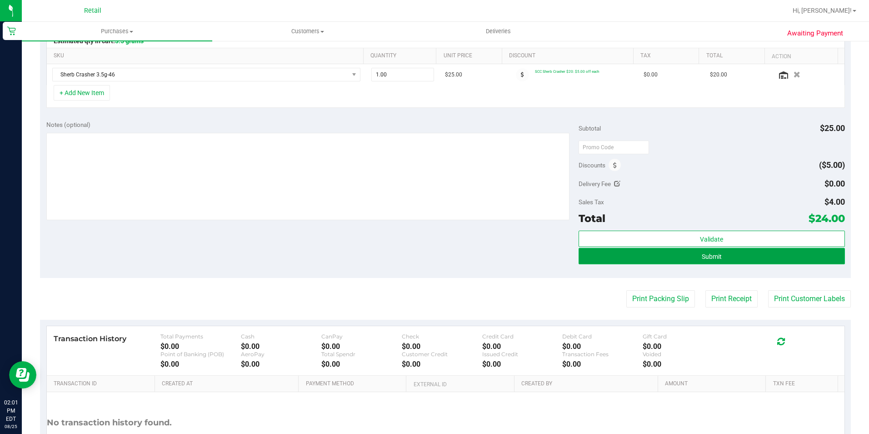
click at [658, 261] on button "Submit" at bounding box center [712, 256] width 266 height 16
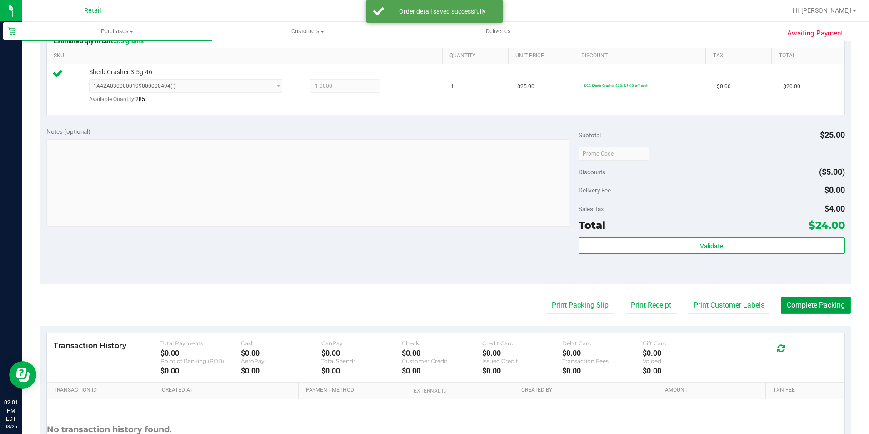
click at [834, 310] on button "Complete Packing" at bounding box center [816, 304] width 70 height 17
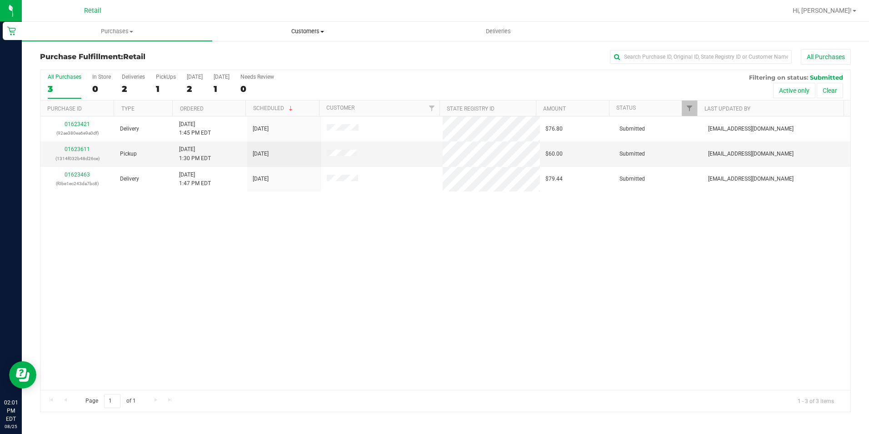
click at [298, 30] on span "Customers" at bounding box center [308, 31] width 190 height 8
click at [292, 50] on li "All customers" at bounding box center [307, 55] width 190 height 11
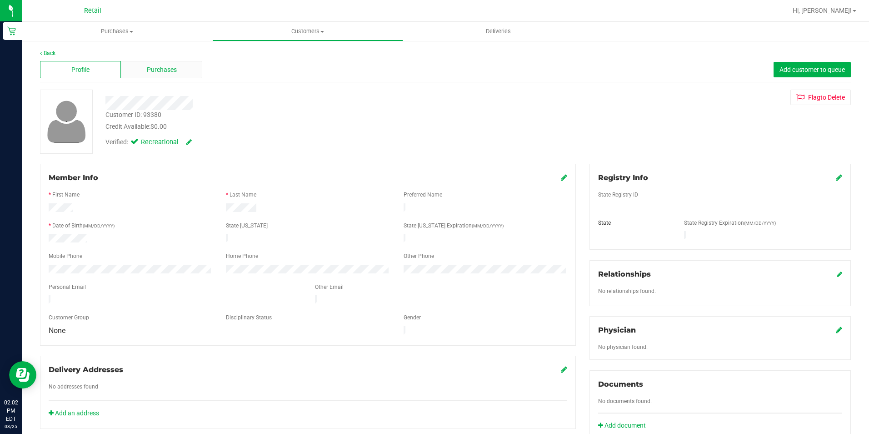
click at [159, 65] on span "Purchases" at bounding box center [162, 70] width 30 height 10
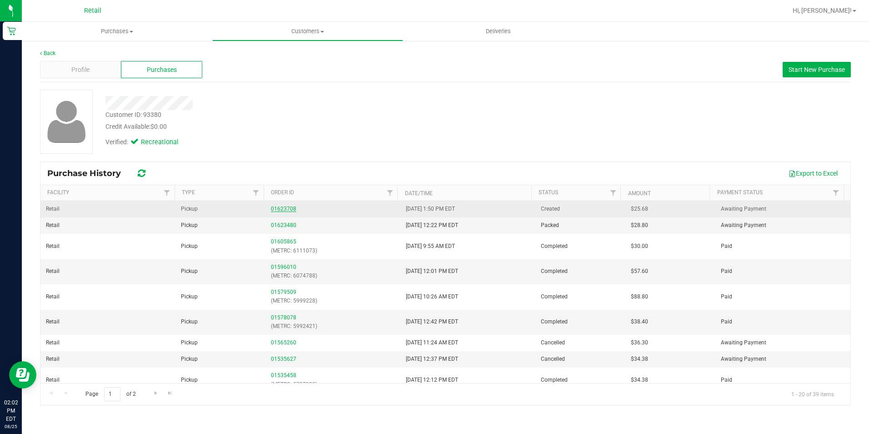
click at [282, 210] on link "01623708" at bounding box center [283, 208] width 25 height 6
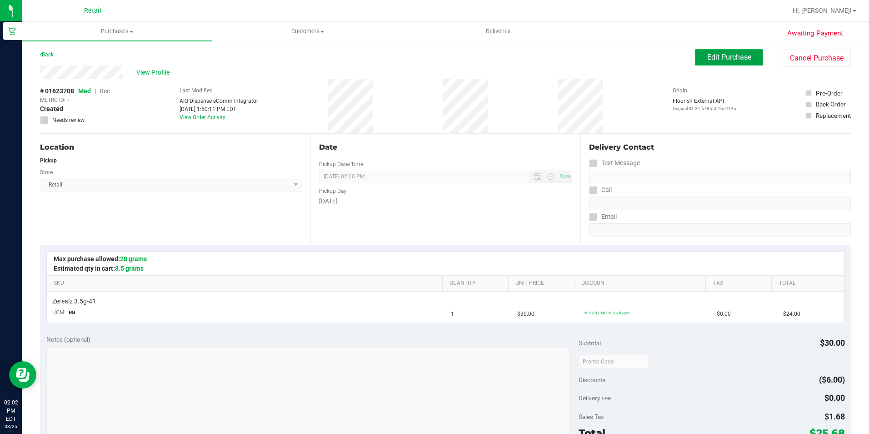
click at [724, 52] on button "Edit Purchase" at bounding box center [729, 57] width 68 height 16
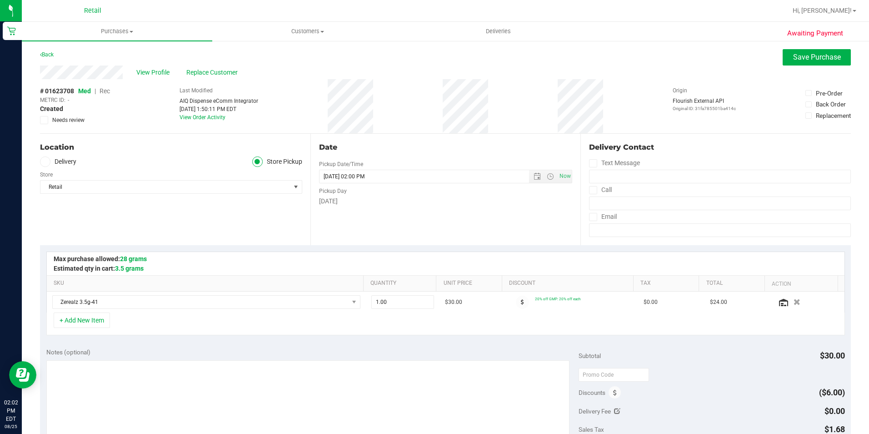
click at [109, 91] on span "Rec" at bounding box center [105, 90] width 10 height 7
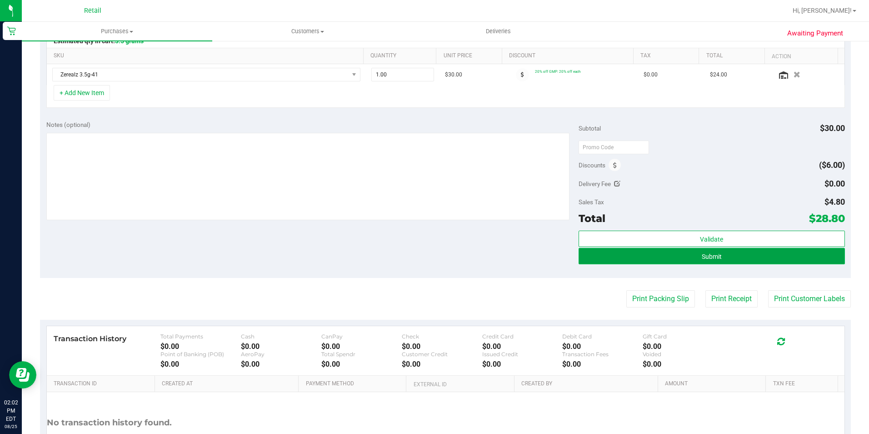
click at [715, 256] on span "Submit" at bounding box center [712, 256] width 20 height 7
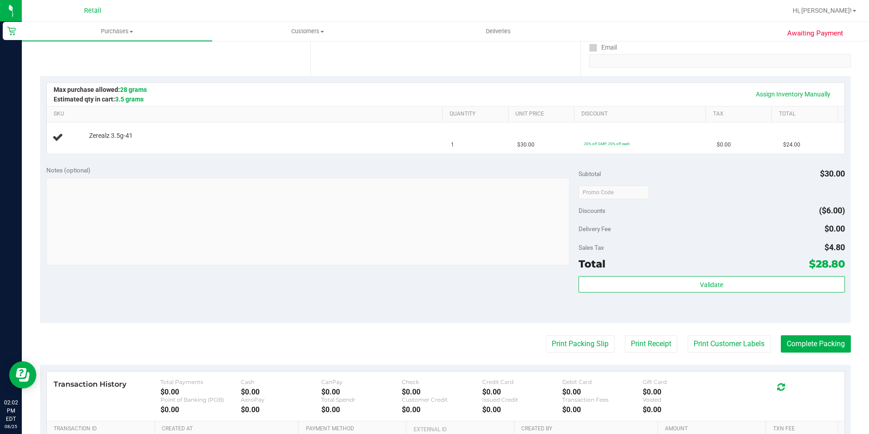
scroll to position [136, 0]
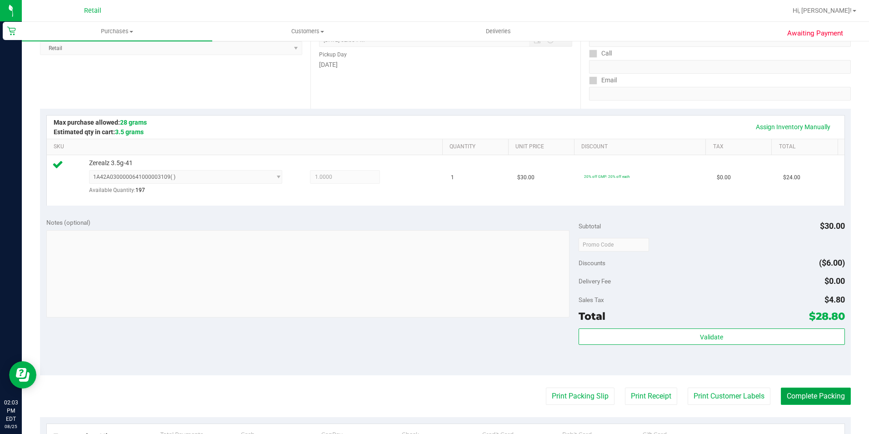
click at [819, 400] on button "Complete Packing" at bounding box center [816, 395] width 70 height 17
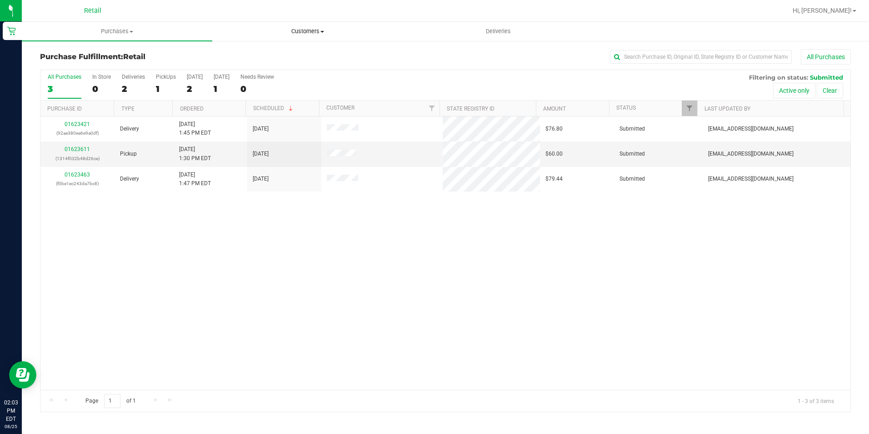
click at [312, 28] on span "Customers" at bounding box center [308, 31] width 190 height 8
click at [288, 52] on li "All customers" at bounding box center [307, 55] width 190 height 11
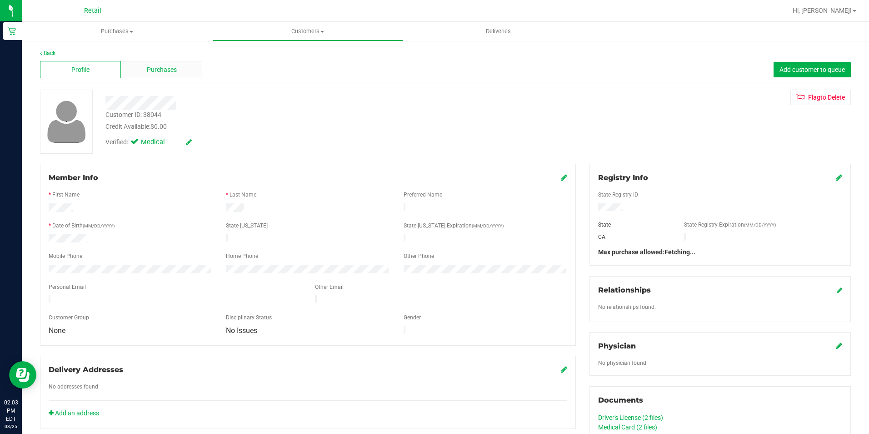
click at [149, 71] on span "Purchases" at bounding box center [162, 70] width 30 height 10
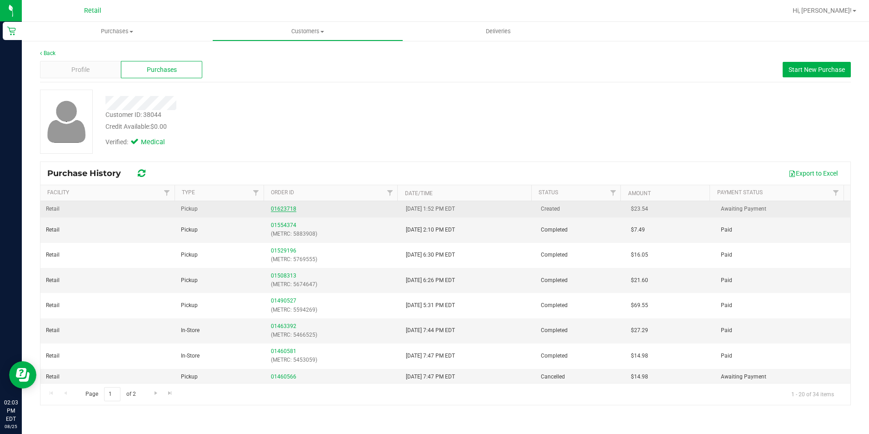
click at [279, 211] on link "01623718" at bounding box center [283, 208] width 25 height 6
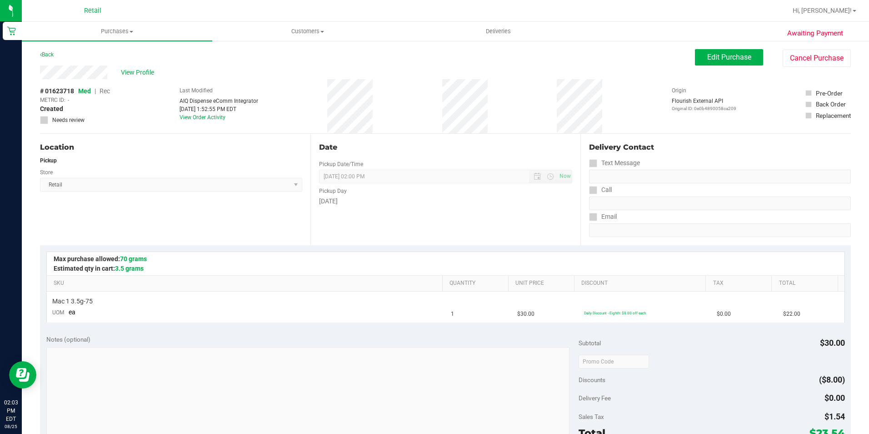
scroll to position [91, 0]
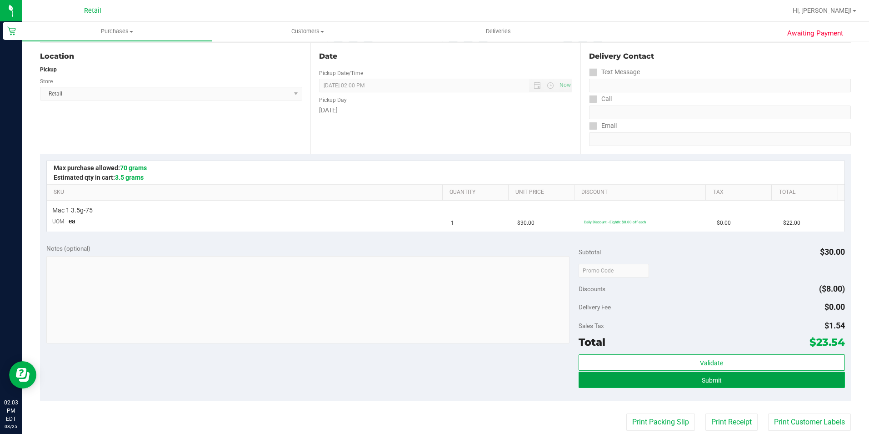
click at [702, 383] on span "Submit" at bounding box center [712, 379] width 20 height 7
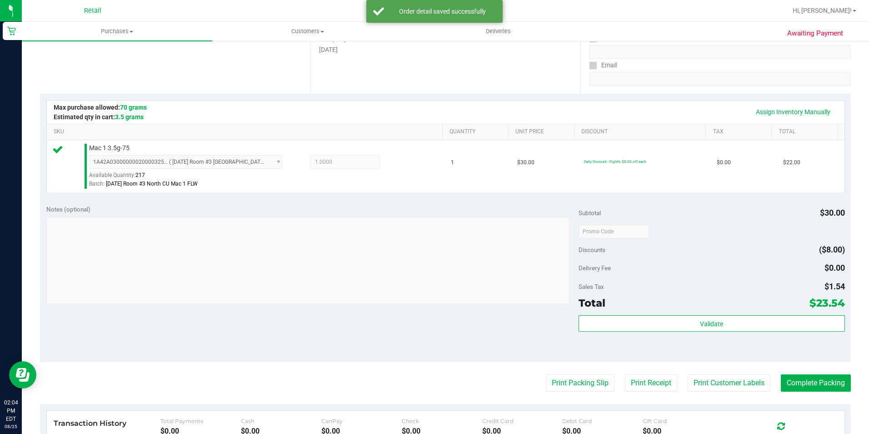
scroll to position [227, 0]
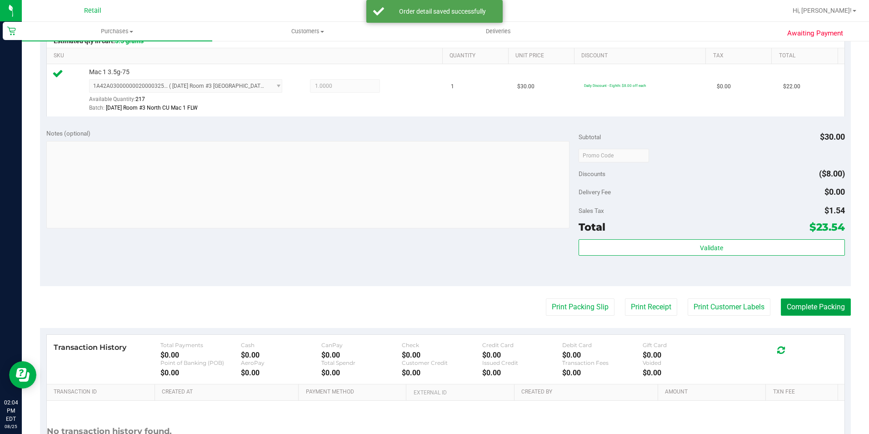
click at [811, 310] on button "Complete Packing" at bounding box center [816, 306] width 70 height 17
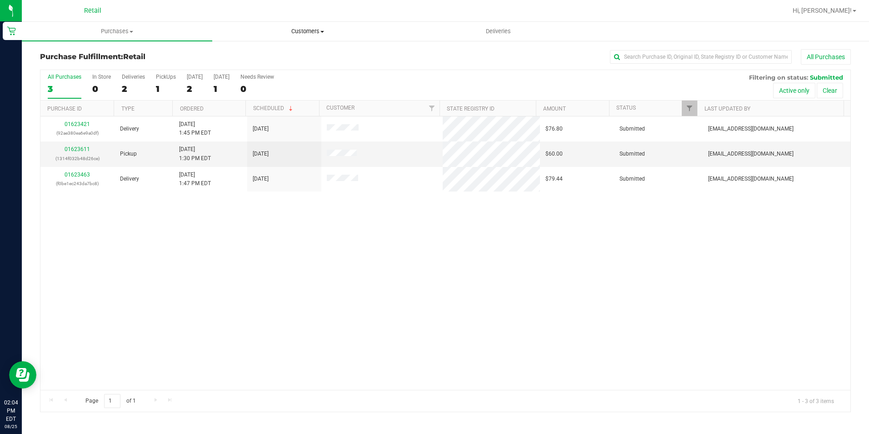
click at [307, 31] on span "Customers" at bounding box center [308, 31] width 190 height 8
click at [297, 51] on li "All customers" at bounding box center [307, 55] width 190 height 11
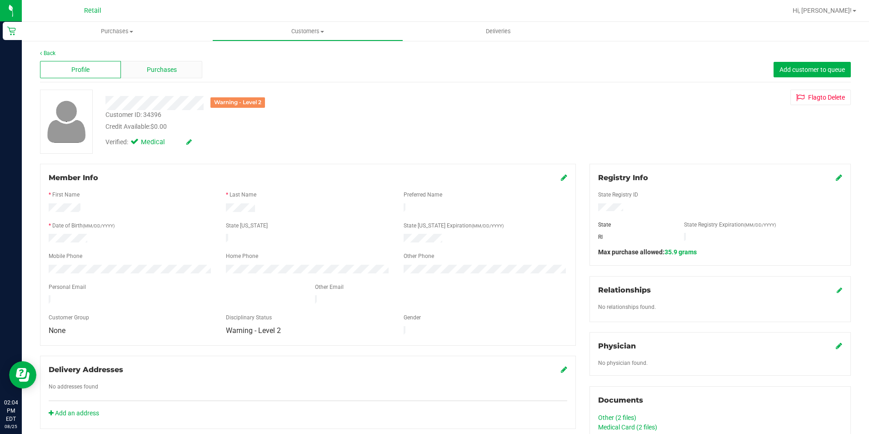
click at [185, 70] on div "Purchases" at bounding box center [161, 69] width 81 height 17
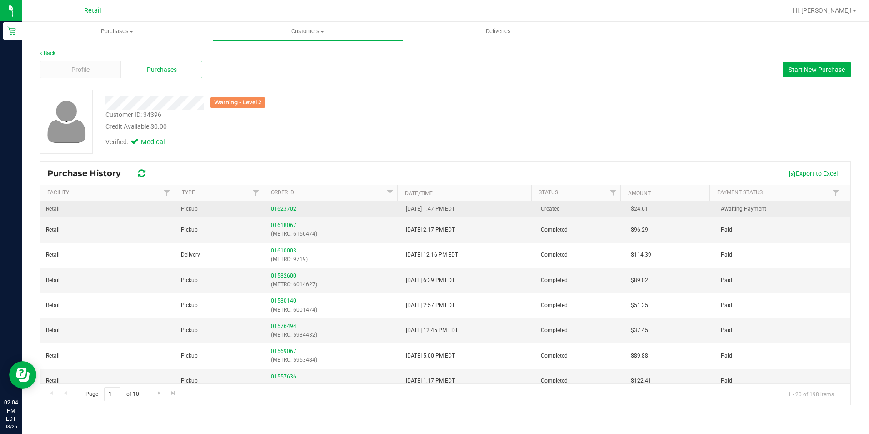
click at [275, 209] on link "01623702" at bounding box center [283, 208] width 25 height 6
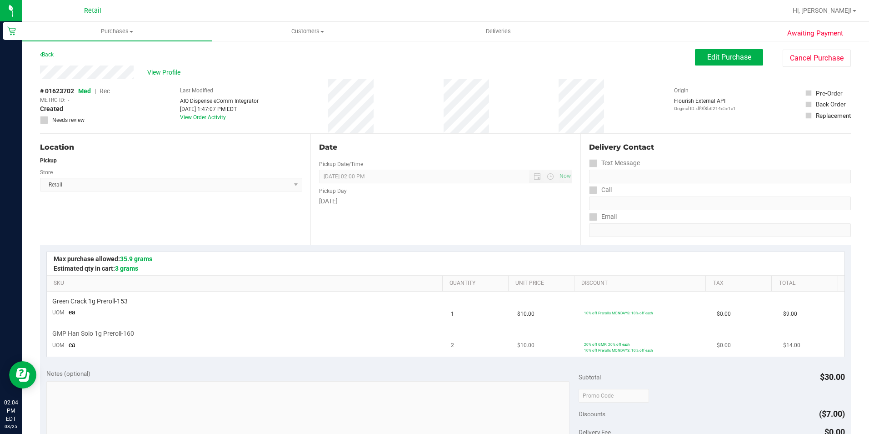
scroll to position [182, 0]
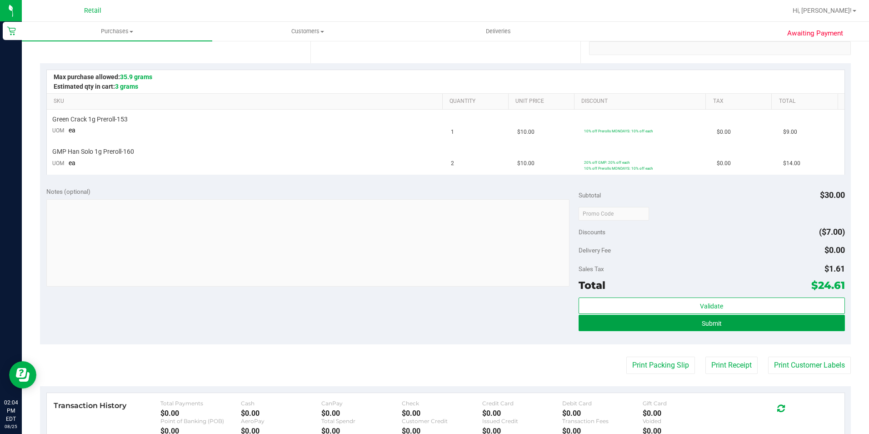
click at [690, 318] on button "Submit" at bounding box center [712, 323] width 266 height 16
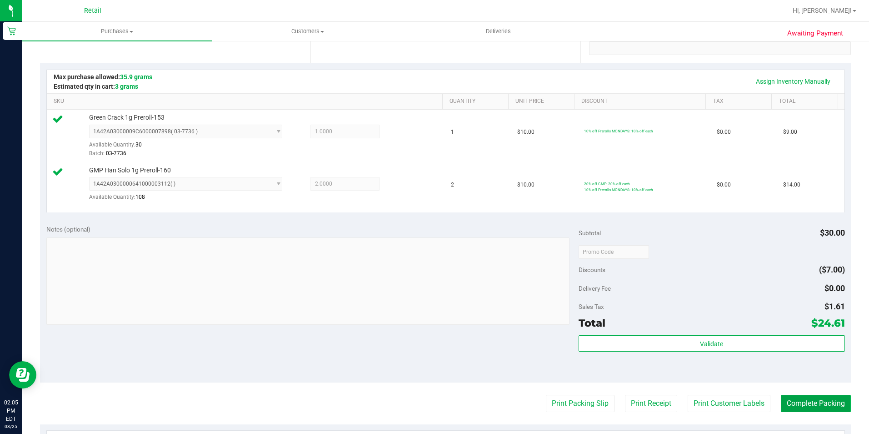
click at [804, 402] on button "Complete Packing" at bounding box center [816, 403] width 70 height 17
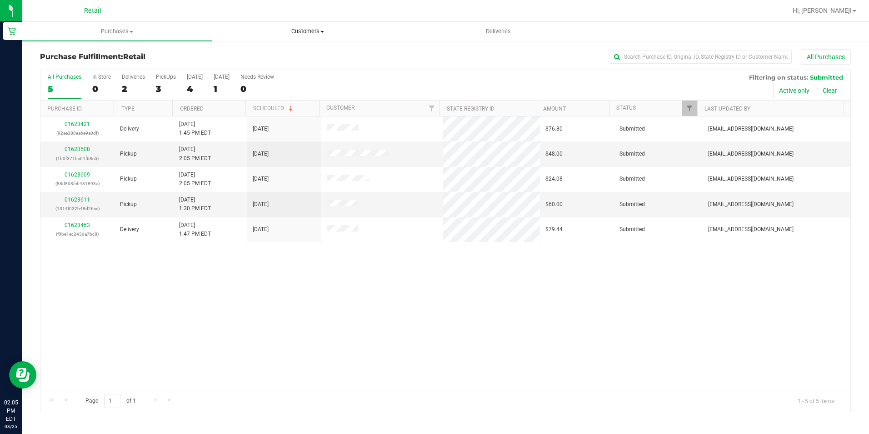
click at [320, 31] on span "Customers" at bounding box center [308, 31] width 190 height 8
click at [307, 53] on li "All customers" at bounding box center [307, 55] width 190 height 11
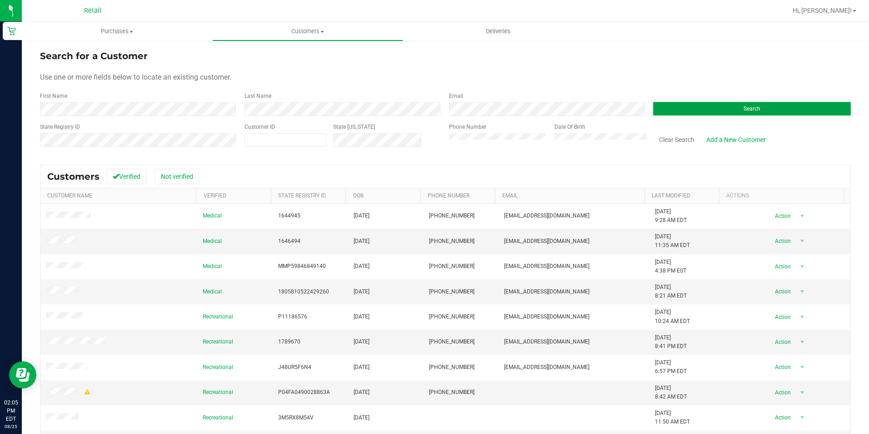
click at [690, 112] on button "Search" at bounding box center [752, 109] width 198 height 14
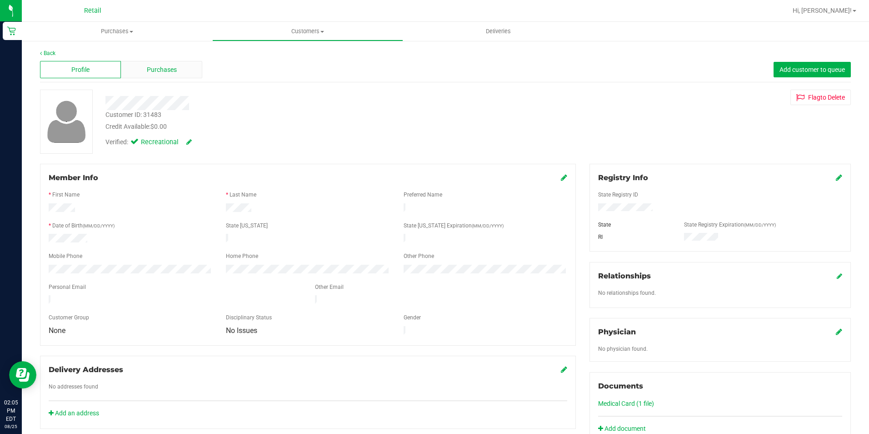
click at [176, 70] on div "Purchases" at bounding box center [161, 69] width 81 height 17
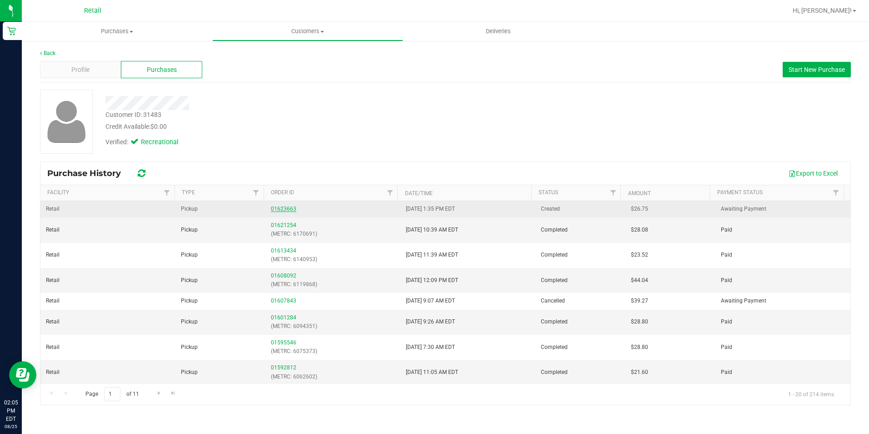
click at [284, 210] on link "01623663" at bounding box center [283, 208] width 25 height 6
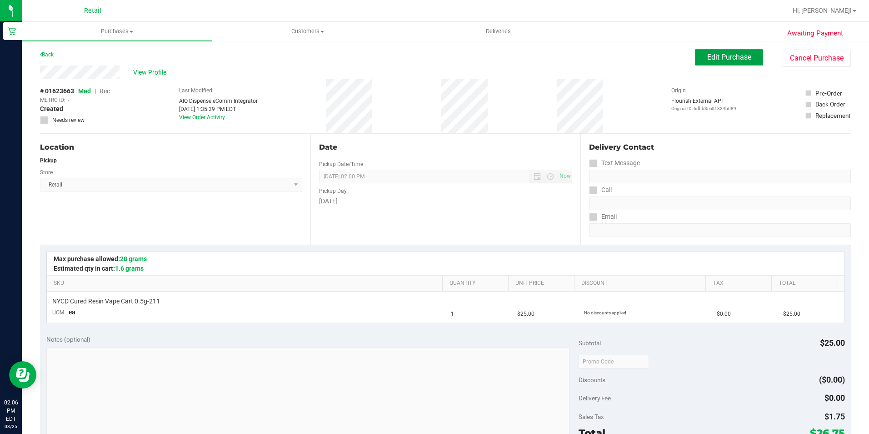
click at [721, 60] on span "Edit Purchase" at bounding box center [729, 57] width 44 height 9
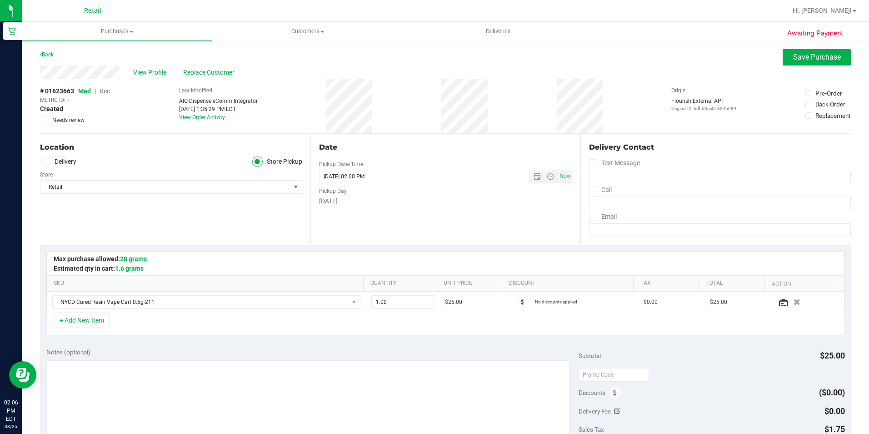
click at [105, 90] on span "Rec" at bounding box center [105, 90] width 10 height 7
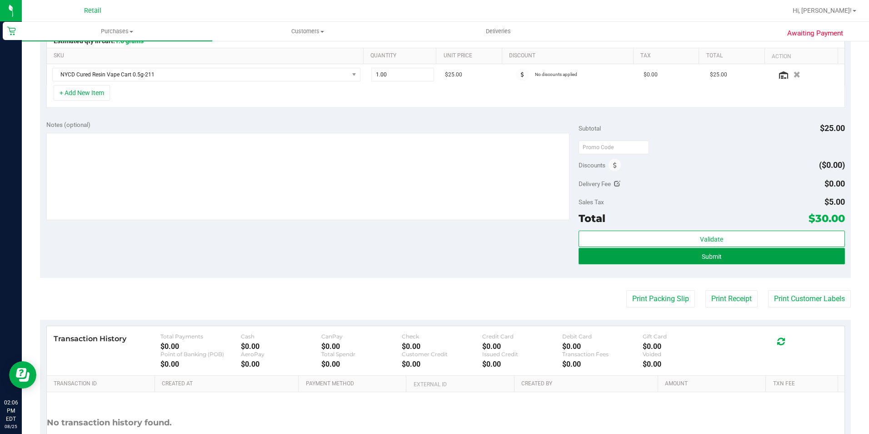
click at [756, 254] on button "Submit" at bounding box center [712, 256] width 266 height 16
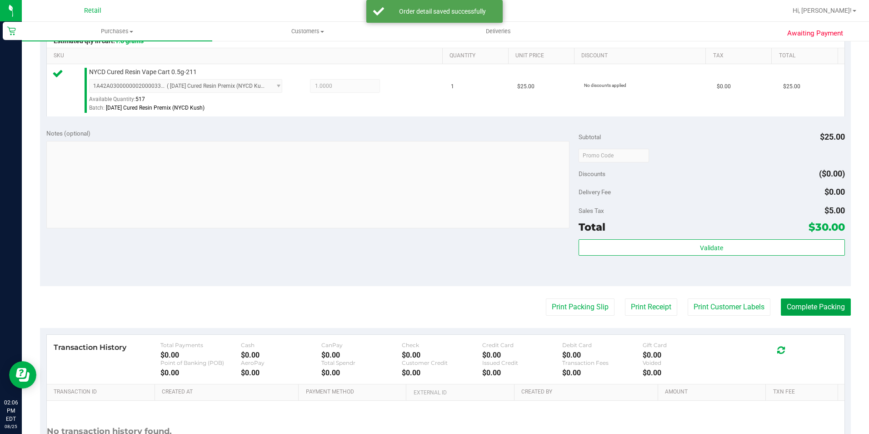
click at [798, 305] on button "Complete Packing" at bounding box center [816, 306] width 70 height 17
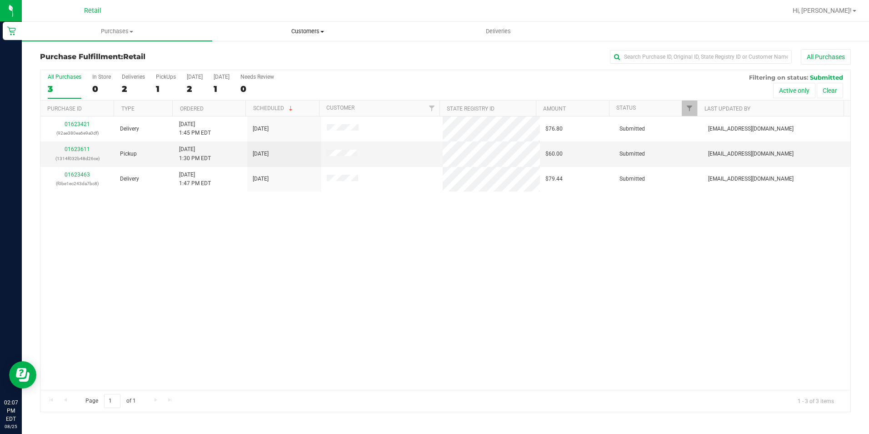
click at [319, 30] on span "Customers" at bounding box center [308, 31] width 190 height 8
click at [303, 53] on li "All customers" at bounding box center [307, 55] width 190 height 11
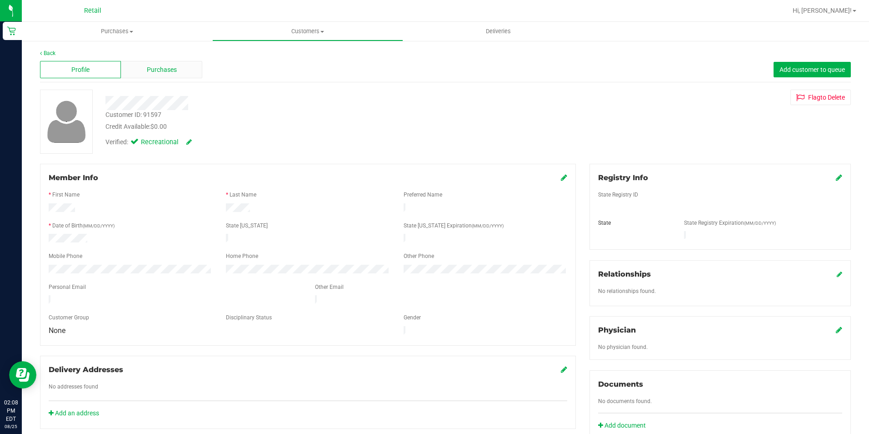
click at [158, 75] on div "Purchases" at bounding box center [161, 69] width 81 height 17
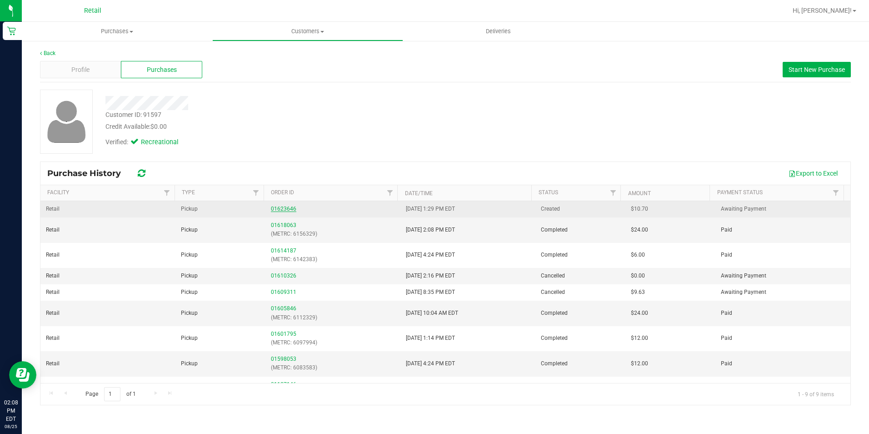
click at [287, 209] on link "01623646" at bounding box center [283, 208] width 25 height 6
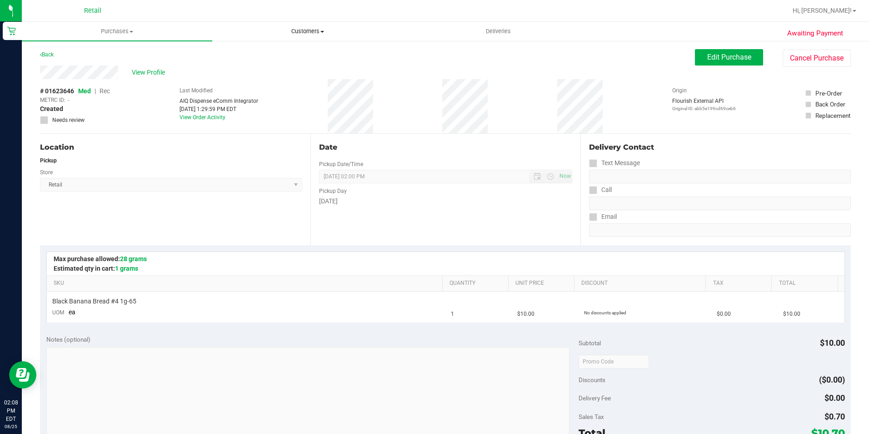
click at [314, 31] on span "Customers" at bounding box center [308, 31] width 190 height 8
click at [289, 57] on li "All customers" at bounding box center [307, 55] width 190 height 11
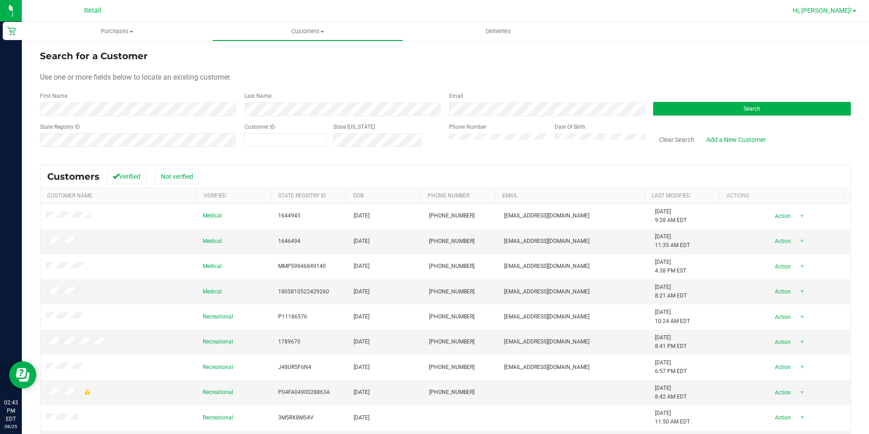
drag, startPoint x: 836, startPoint y: 8, endPoint x: 834, endPoint y: 14, distance: 5.7
click at [836, 8] on span "Hi, [PERSON_NAME]!" at bounding box center [822, 10] width 59 height 7
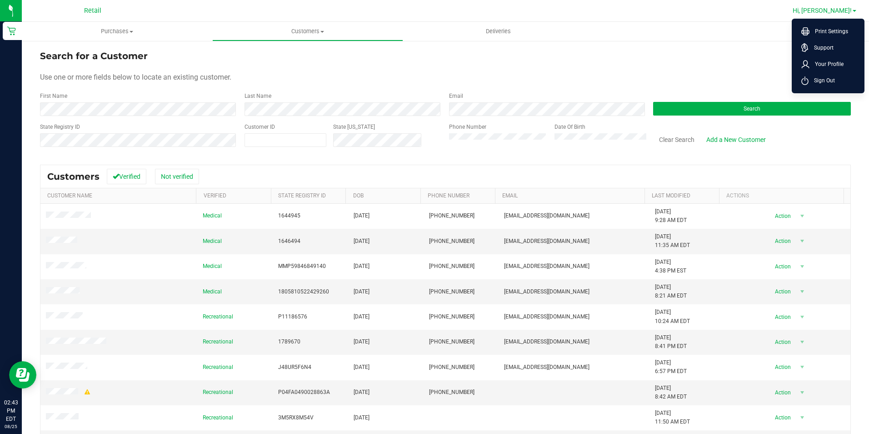
click at [821, 76] on span "Sign Out" at bounding box center [822, 80] width 26 height 9
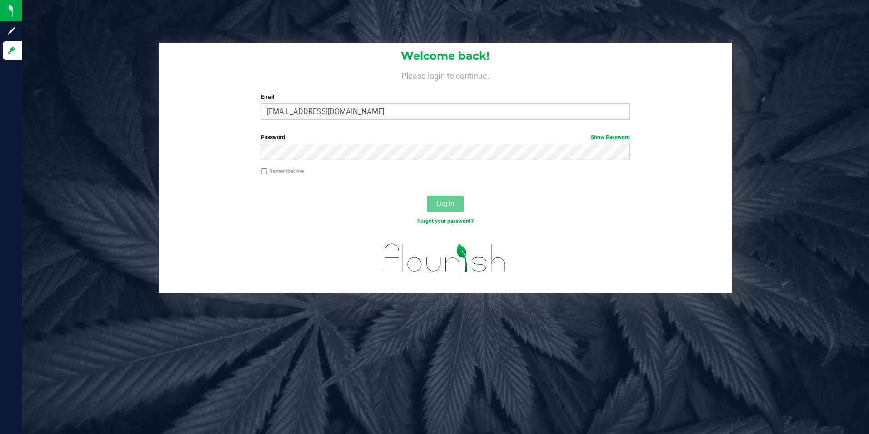
click at [364, 120] on div "Welcome back! Please login to continue. Email [EMAIL_ADDRESS][DOMAIN_NAME] Requ…" at bounding box center [446, 85] width 574 height 84
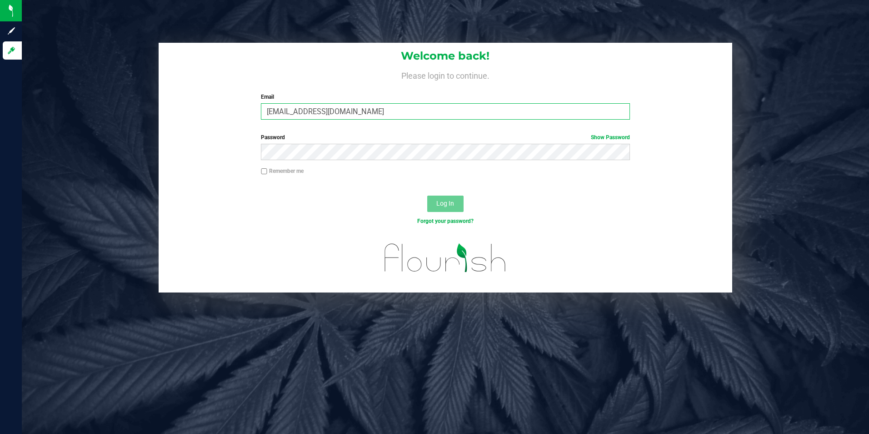
click at [370, 114] on input "[EMAIL_ADDRESS][DOMAIN_NAME]" at bounding box center [445, 111] width 369 height 16
drag, startPoint x: 385, startPoint y: 114, endPoint x: 219, endPoint y: 115, distance: 166.4
click at [225, 115] on div "Welcome back! Please login to continue. Email [EMAIL_ADDRESS][DOMAIN_NAME] Requ…" at bounding box center [446, 85] width 574 height 84
type input "[EMAIL_ADDRESS][DOMAIN_NAME]"
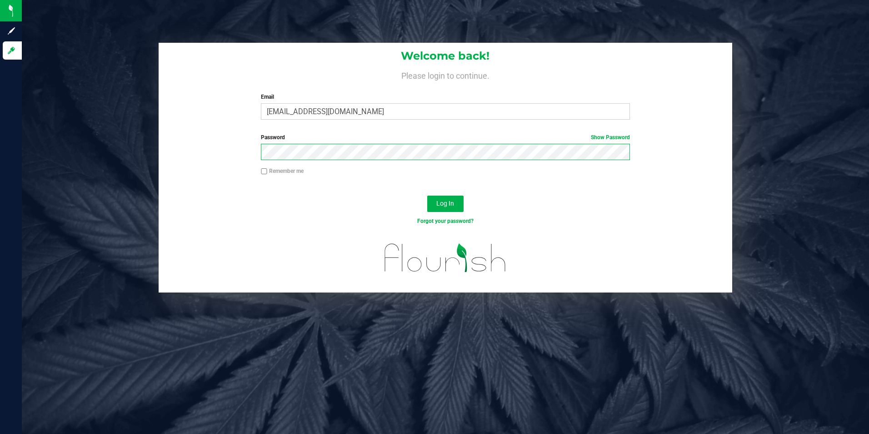
click at [427, 195] on button "Log In" at bounding box center [445, 203] width 36 height 16
